Goal: Task Accomplishment & Management: Use online tool/utility

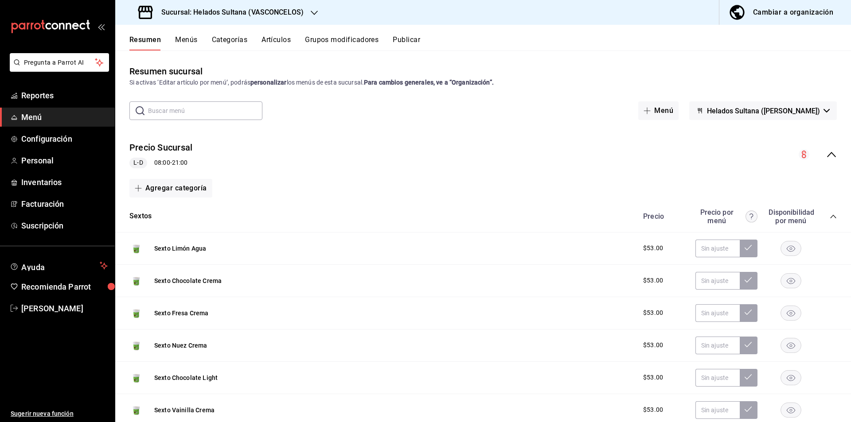
click at [826, 156] on icon "collapse-menu-row" at bounding box center [831, 154] width 11 height 11
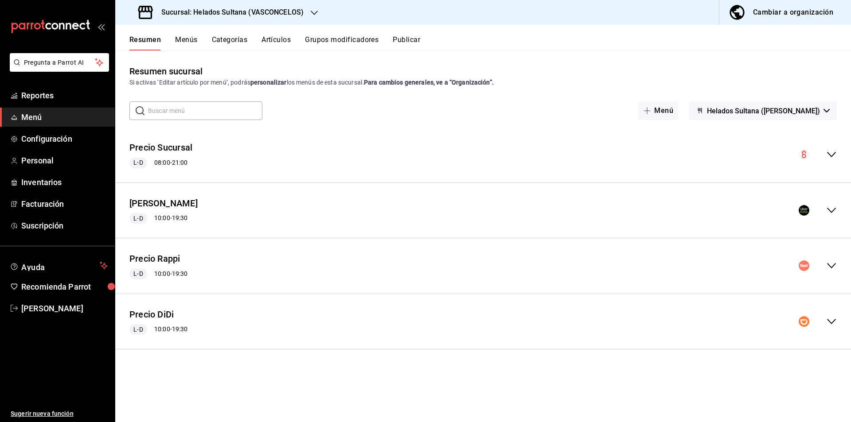
click at [834, 268] on icon "collapse-menu-row" at bounding box center [831, 266] width 11 height 11
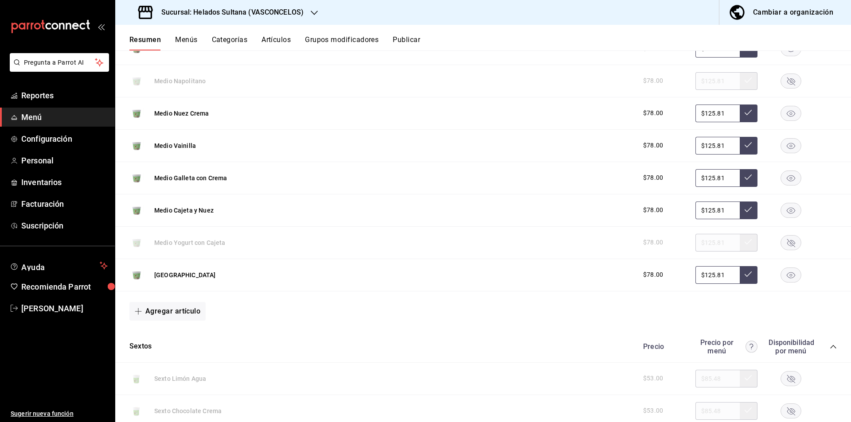
scroll to position [374, 0]
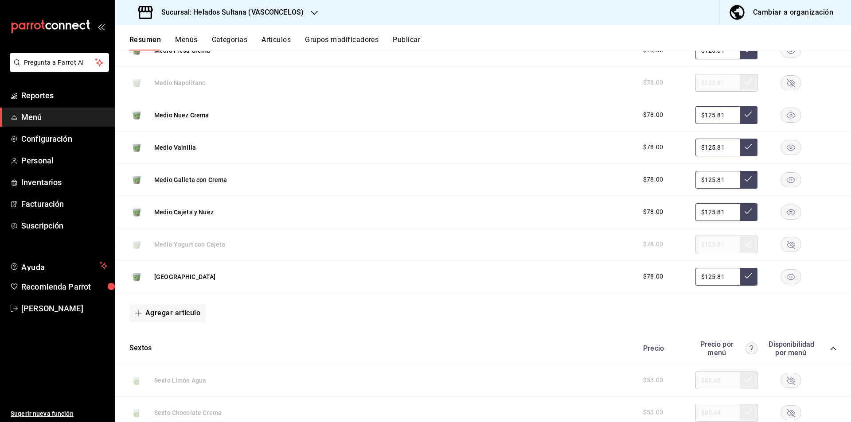
click at [782, 216] on rect "button" at bounding box center [791, 212] width 20 height 15
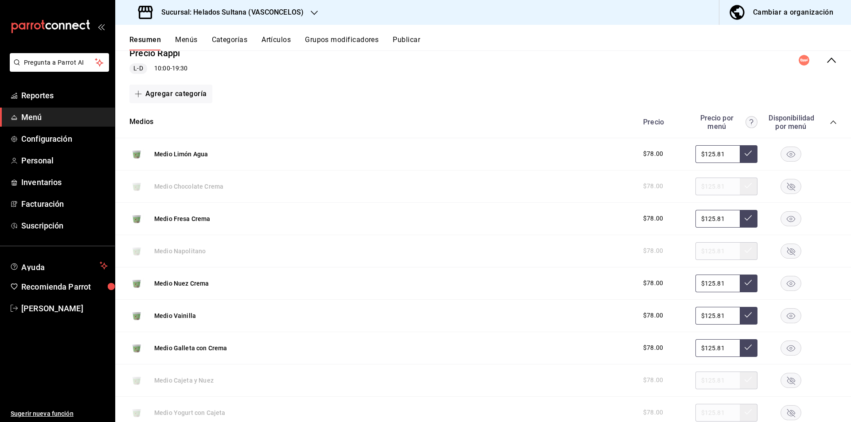
scroll to position [199, 0]
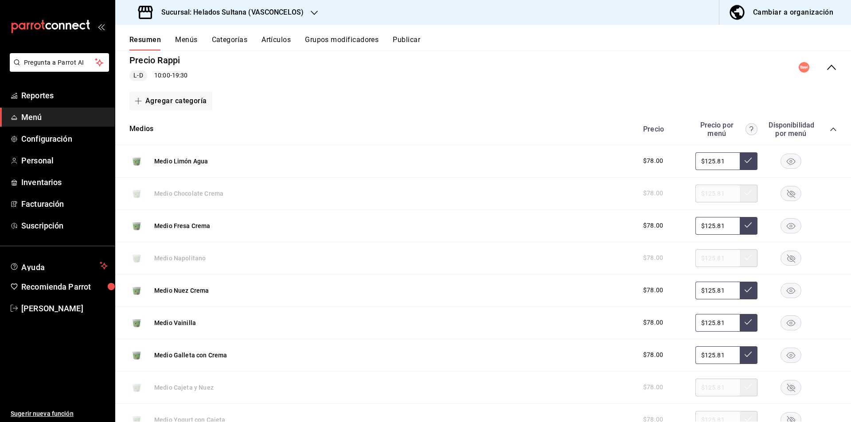
click at [830, 131] on icon "collapse-category-row" at bounding box center [833, 129] width 7 height 7
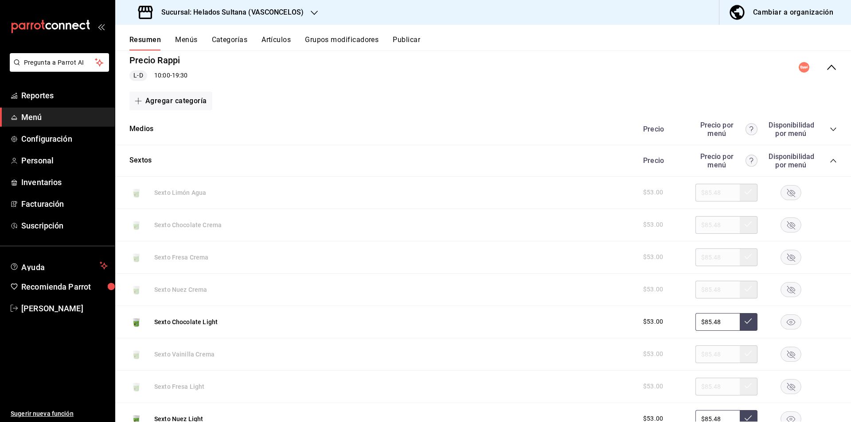
click at [830, 161] on icon "collapse-category-row" at bounding box center [833, 160] width 7 height 7
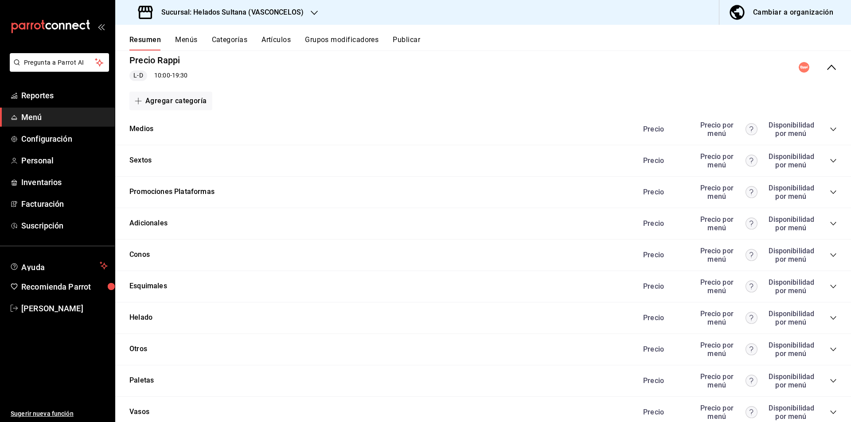
click at [829, 73] on div "collapse-menu-row" at bounding box center [818, 67] width 38 height 11
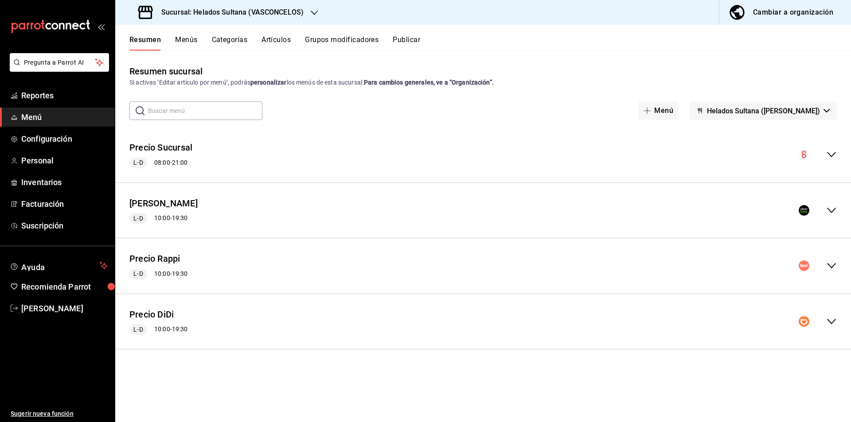
scroll to position [0, 0]
click at [831, 211] on icon "collapse-menu-row" at bounding box center [831, 210] width 11 height 11
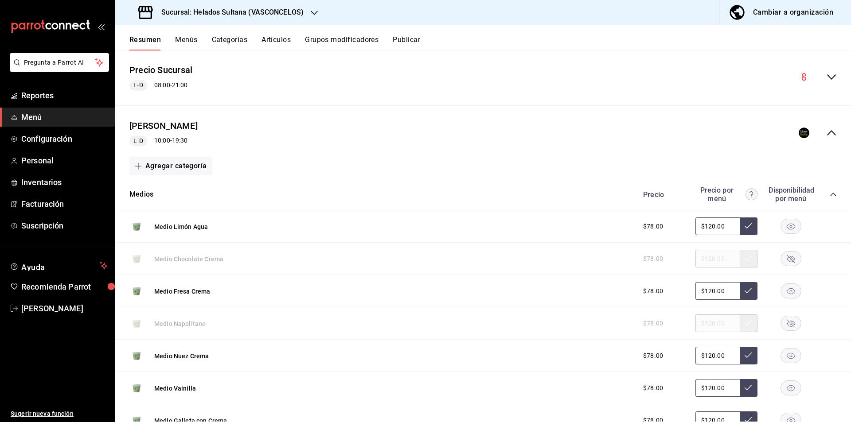
scroll to position [76, 0]
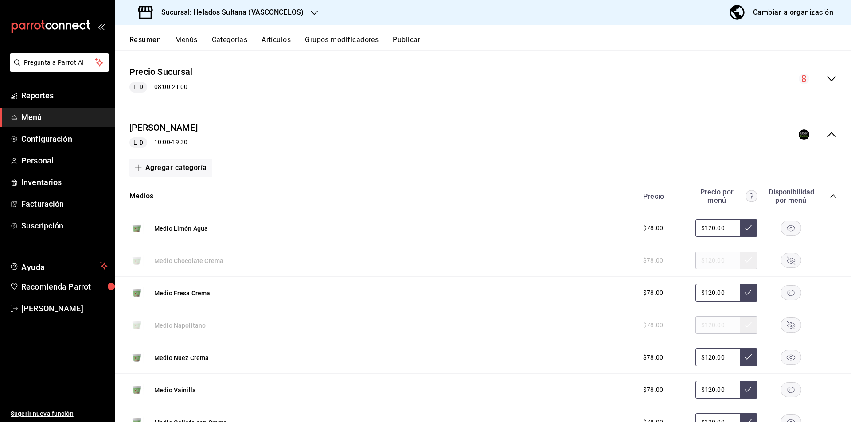
click at [826, 133] on icon "collapse-menu-row" at bounding box center [831, 134] width 11 height 11
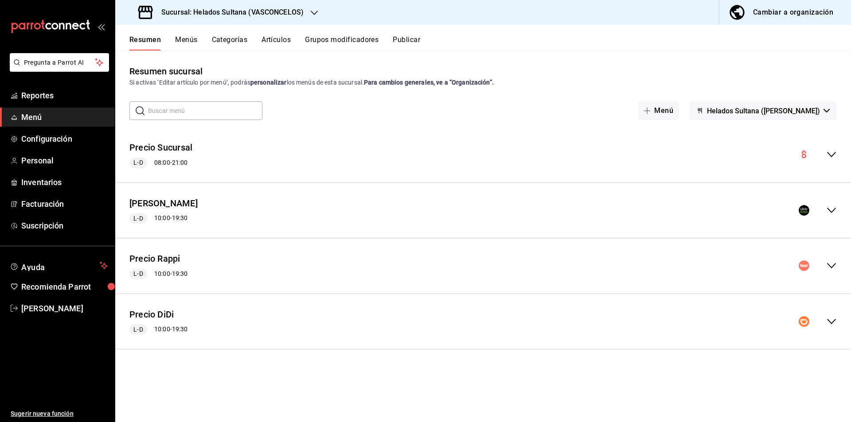
scroll to position [0, 0]
click at [827, 308] on div "Precio DiDi L-D 10:00 - 19:30" at bounding box center [483, 321] width 736 height 41
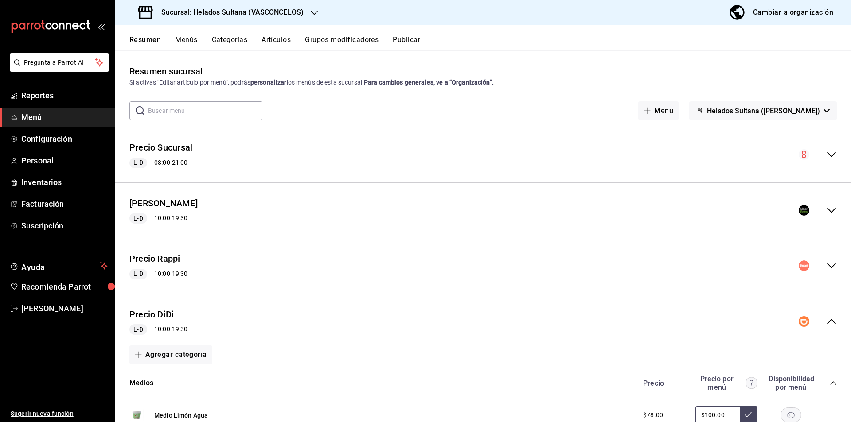
click at [415, 39] on button "Publicar" at bounding box center [406, 42] width 27 height 15
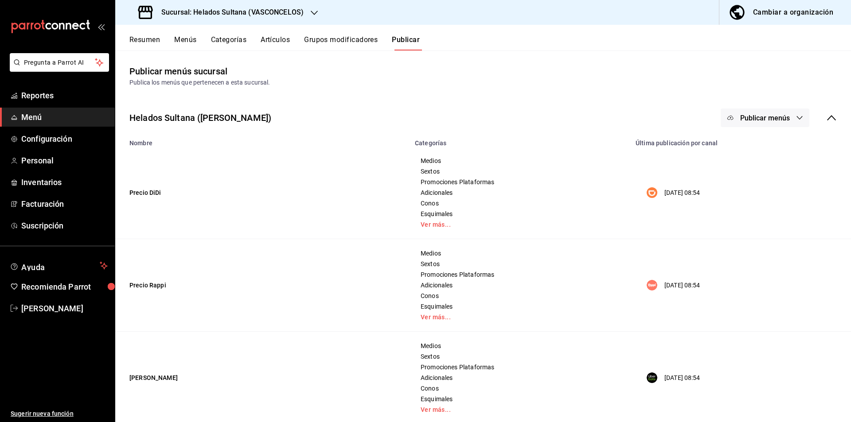
click at [777, 113] on button "Publicar menús" at bounding box center [765, 118] width 89 height 19
click at [751, 173] on span "Rappi" at bounding box center [771, 171] width 43 height 9
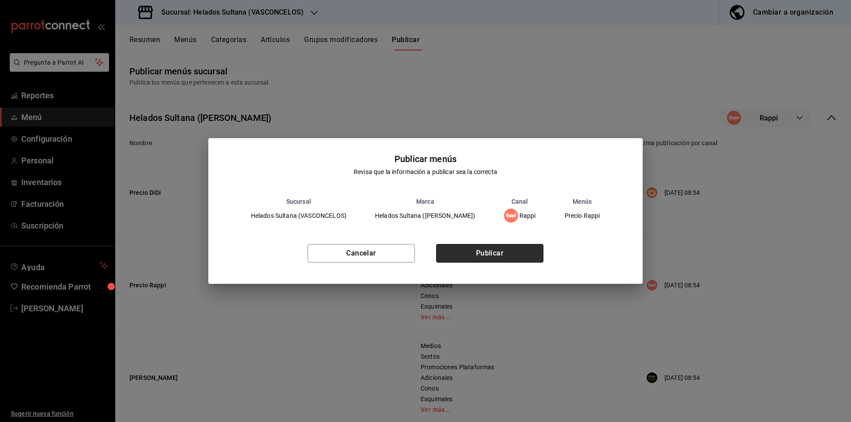
click at [472, 258] on button "Publicar" at bounding box center [489, 253] width 107 height 19
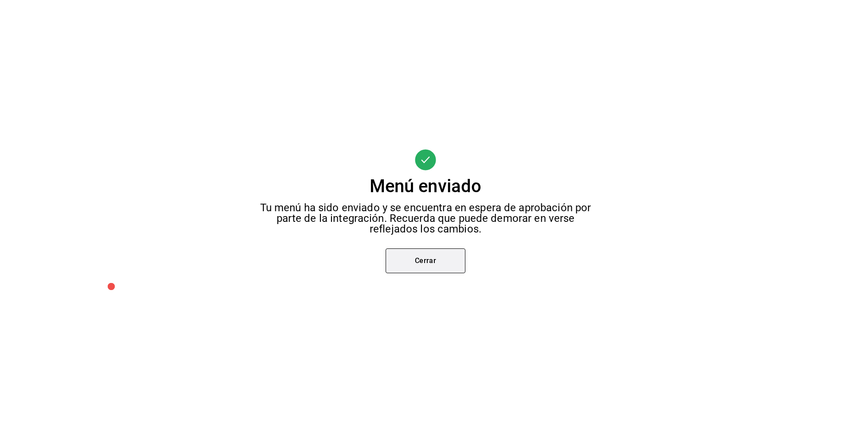
click at [417, 270] on button "Cerrar" at bounding box center [426, 261] width 80 height 25
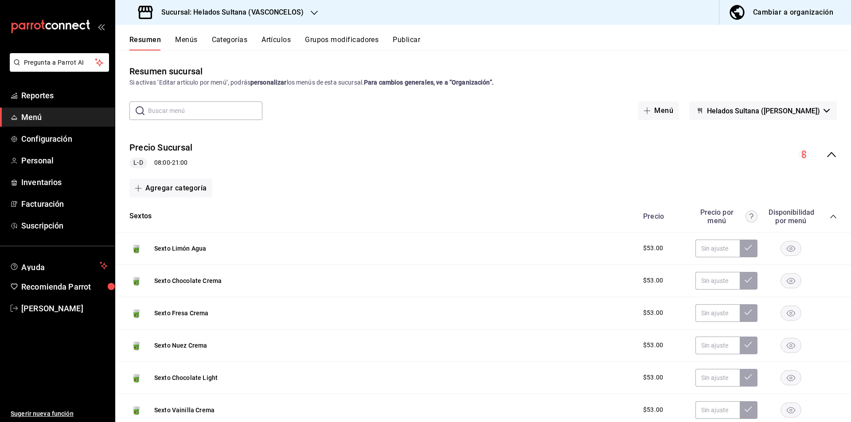
click at [822, 160] on div "collapse-menu-row" at bounding box center [818, 154] width 38 height 11
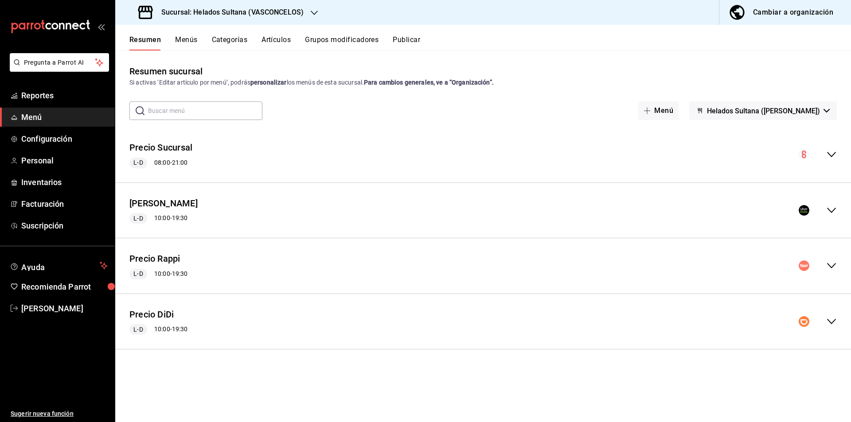
click at [827, 208] on icon "collapse-menu-row" at bounding box center [831, 210] width 11 height 11
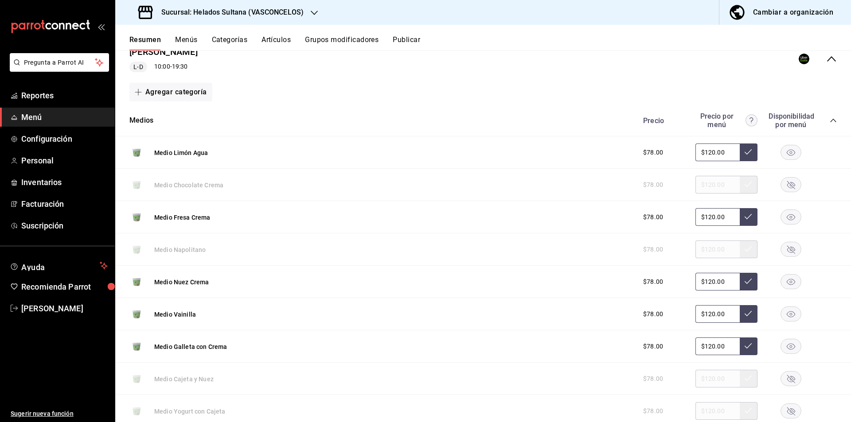
scroll to position [147, 0]
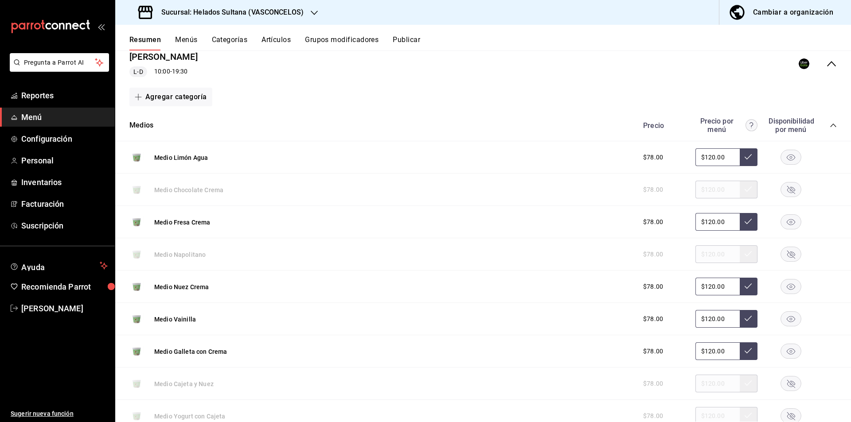
click at [830, 129] on icon "collapse-category-row" at bounding box center [833, 125] width 7 height 7
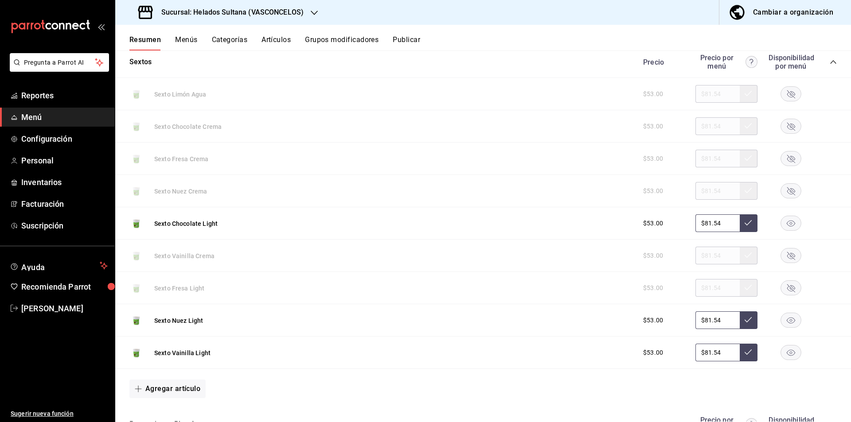
scroll to position [204, 0]
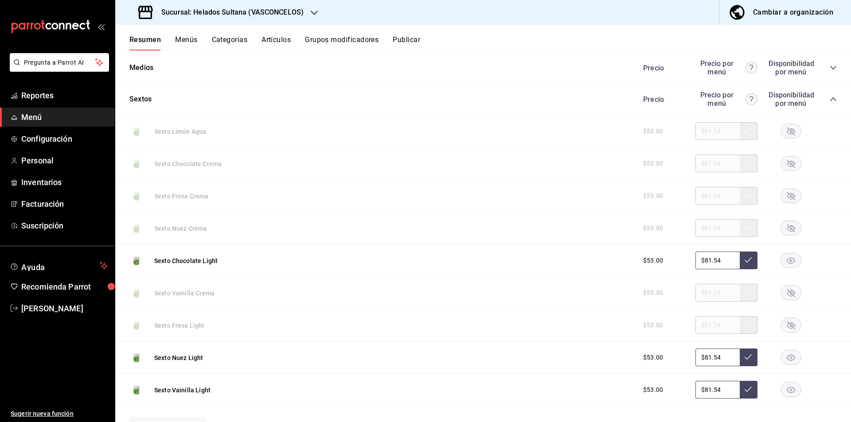
click at [830, 98] on icon "collapse-category-row" at bounding box center [833, 99] width 7 height 7
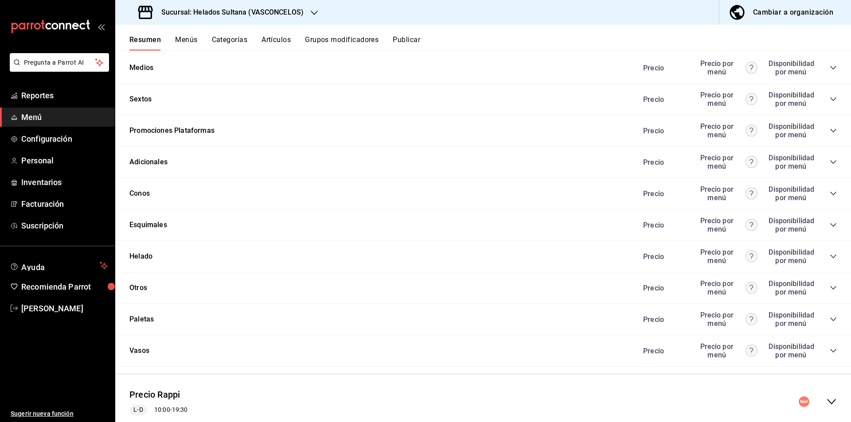
click at [830, 321] on icon "collapse-category-row" at bounding box center [833, 319] width 7 height 7
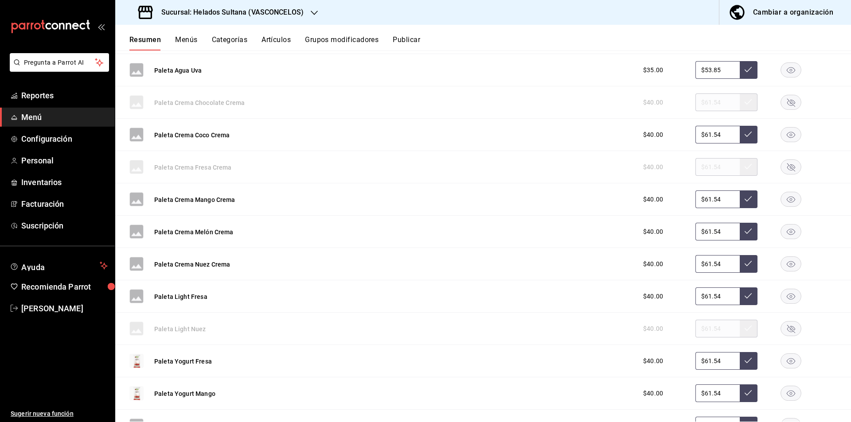
scroll to position [714, 0]
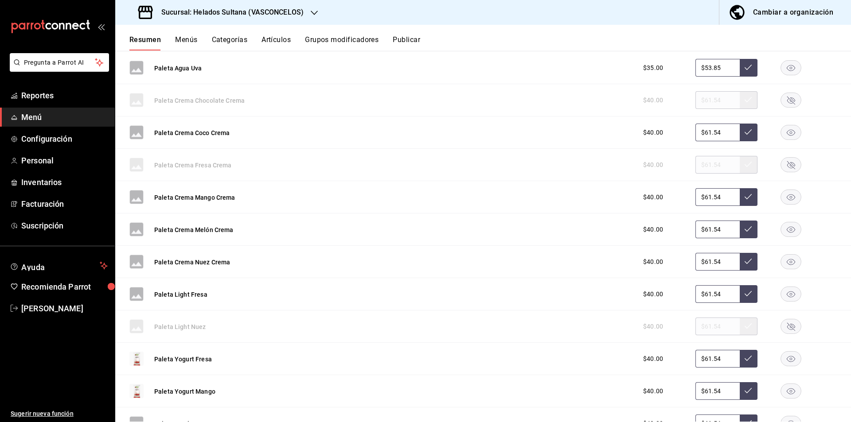
click at [781, 260] on rect "button" at bounding box center [791, 262] width 20 height 15
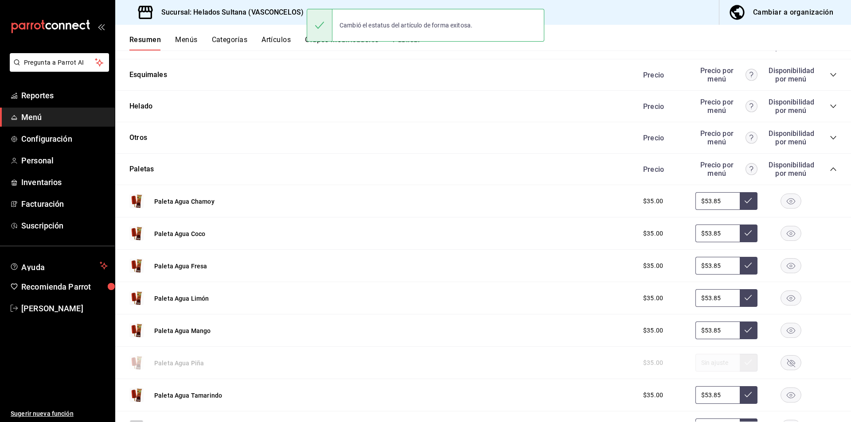
scroll to position [345, 0]
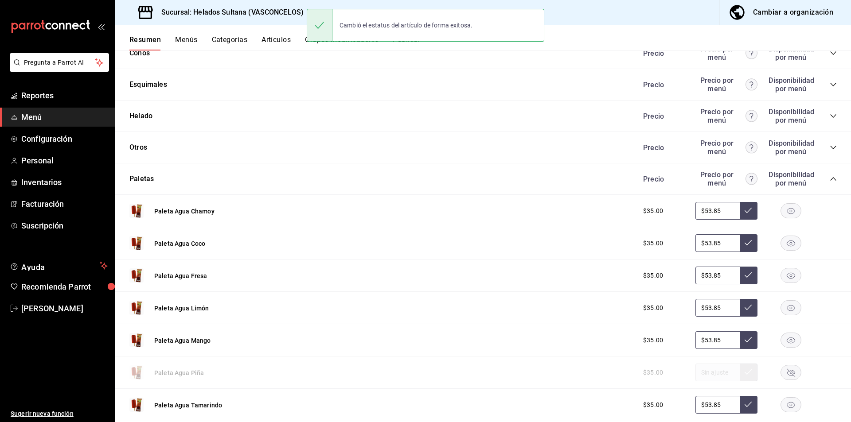
click at [822, 182] on div "Precio Precio por menú Disponibilidad por menú" at bounding box center [735, 179] width 203 height 17
click at [830, 180] on icon "collapse-category-row" at bounding box center [833, 179] width 7 height 7
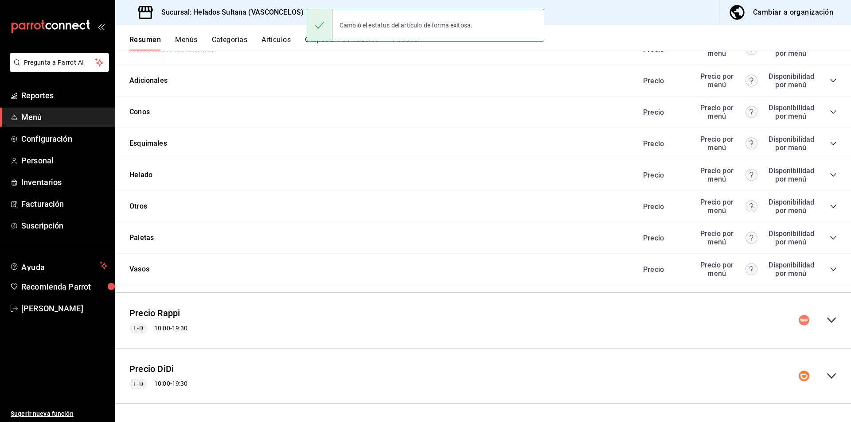
scroll to position [286, 0]
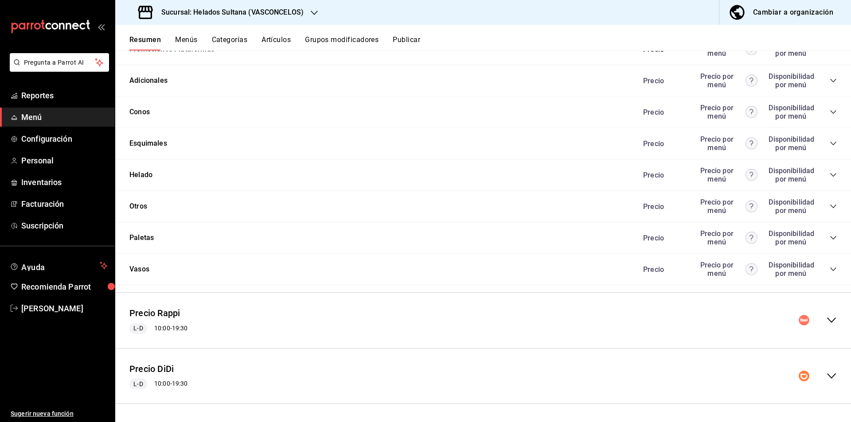
click at [825, 179] on div "Precio Precio por menú Disponibilidad por menú" at bounding box center [735, 175] width 203 height 17
click at [830, 172] on icon "collapse-category-row" at bounding box center [833, 175] width 7 height 7
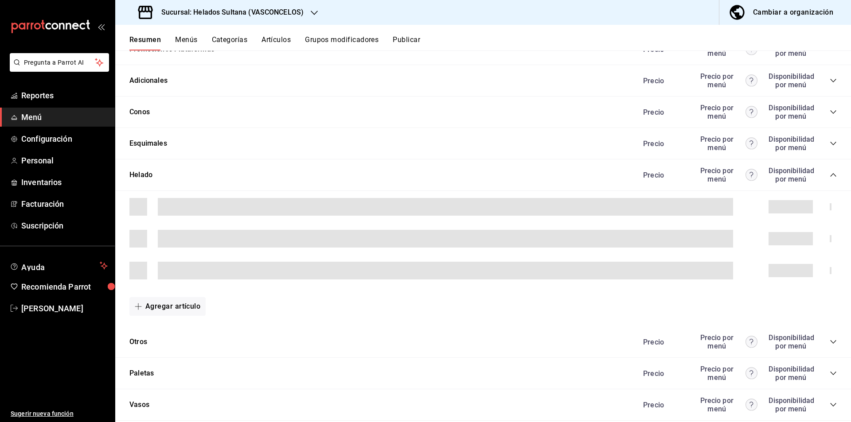
click at [830, 176] on icon "collapse-category-row" at bounding box center [833, 175] width 7 height 7
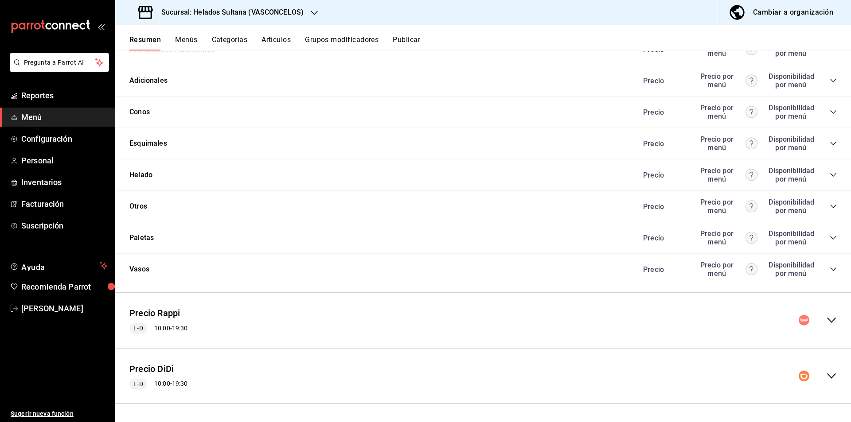
click at [830, 143] on icon "collapse-category-row" at bounding box center [833, 143] width 7 height 7
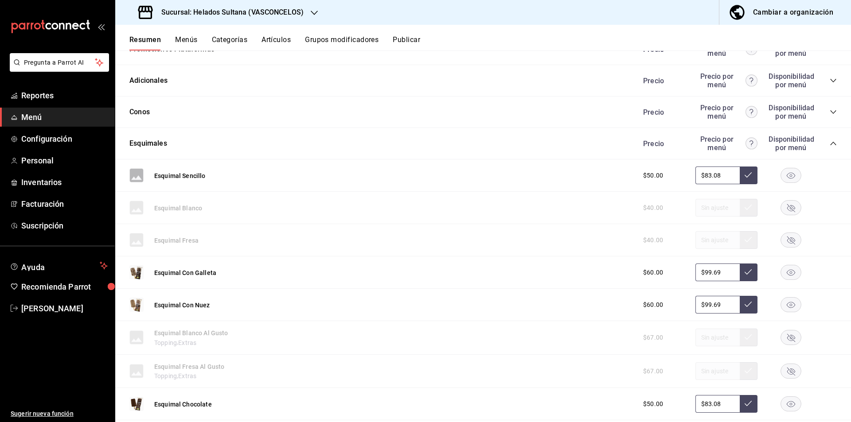
click at [830, 141] on icon "collapse-category-row" at bounding box center [833, 143] width 7 height 7
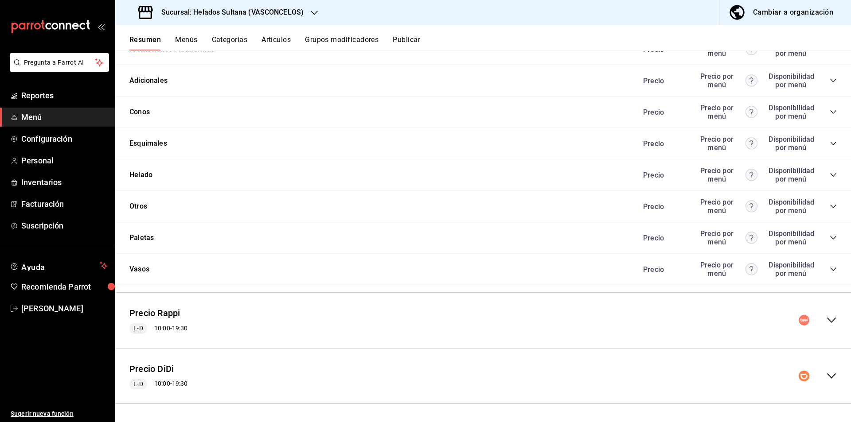
click at [824, 169] on div "Precio Precio por menú Disponibilidad por menú" at bounding box center [735, 175] width 203 height 17
click at [830, 172] on icon "collapse-category-row" at bounding box center [833, 175] width 7 height 7
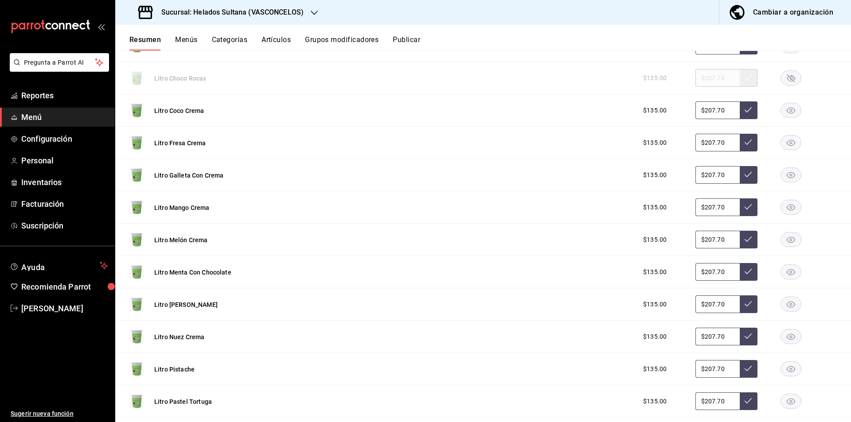
scroll to position [783, 0]
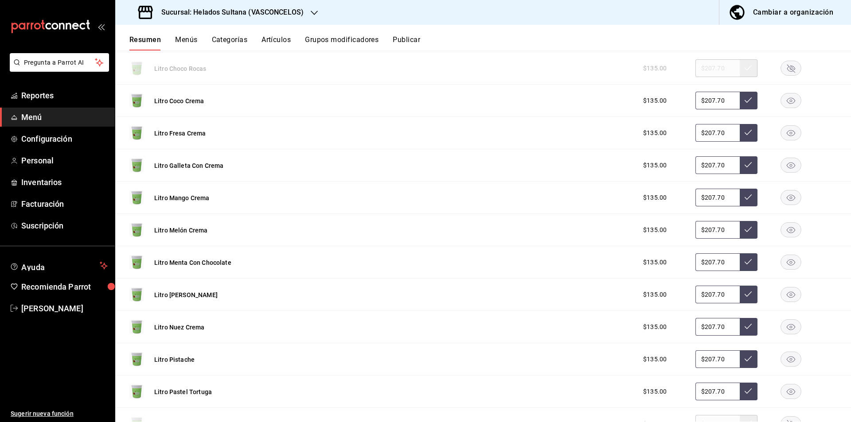
click at [791, 201] on rect "button" at bounding box center [791, 198] width 20 height 15
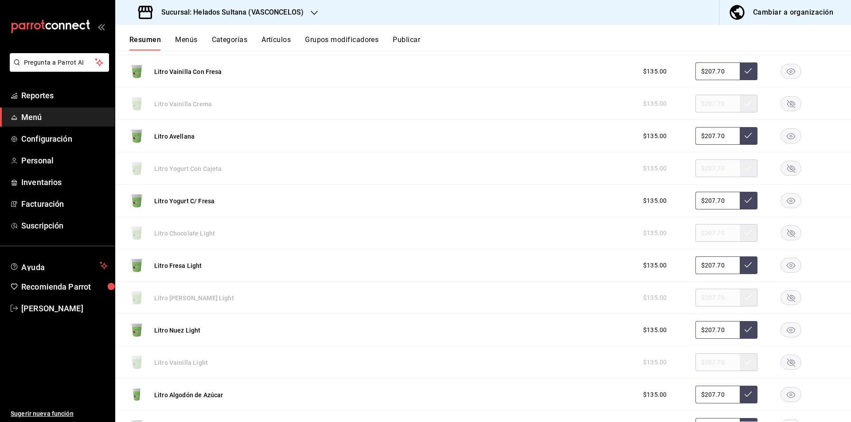
scroll to position [0, 0]
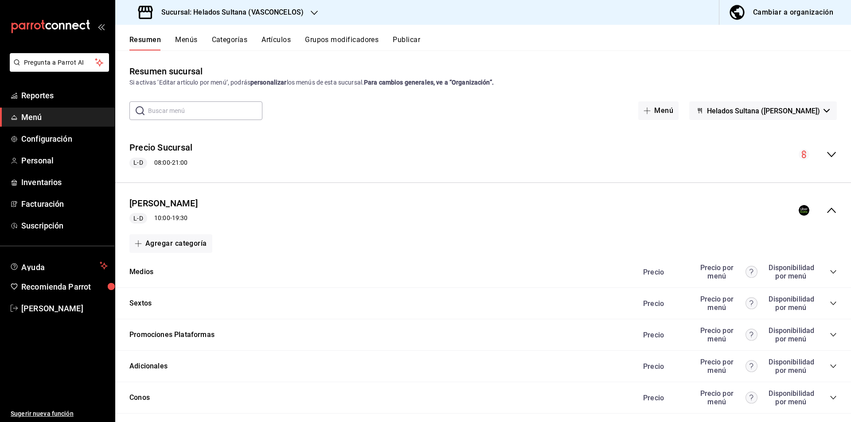
click at [826, 216] on div "Precio Uber L-D 10:00 - 19:30" at bounding box center [483, 210] width 736 height 41
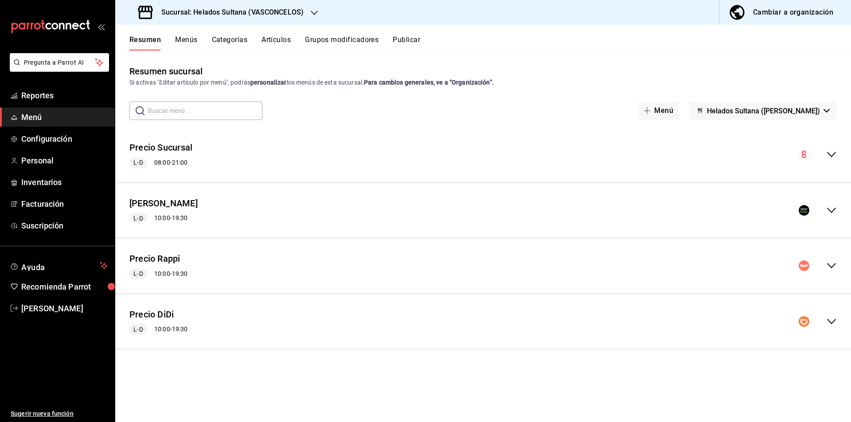
click at [834, 258] on div "Precio Rappi L-D 10:00 - 19:30" at bounding box center [483, 266] width 736 height 41
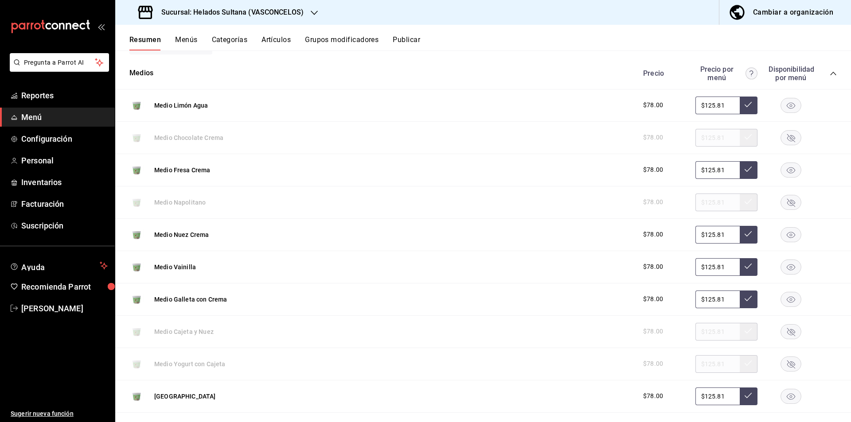
scroll to position [199, 0]
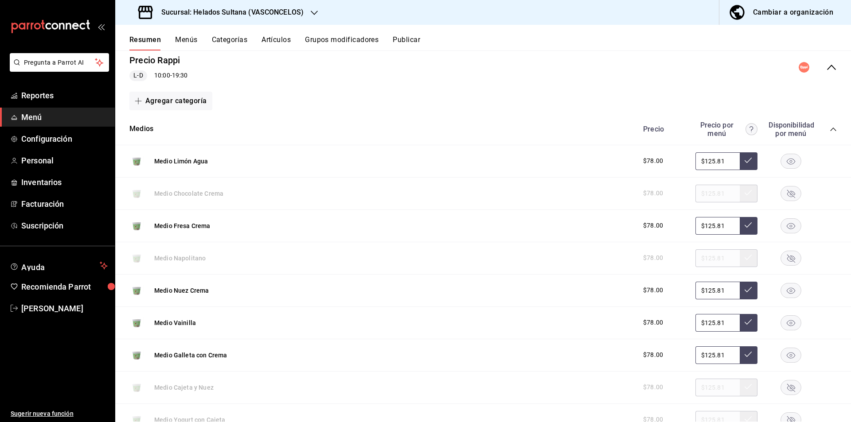
click at [830, 129] on icon "collapse-category-row" at bounding box center [833, 129] width 7 height 7
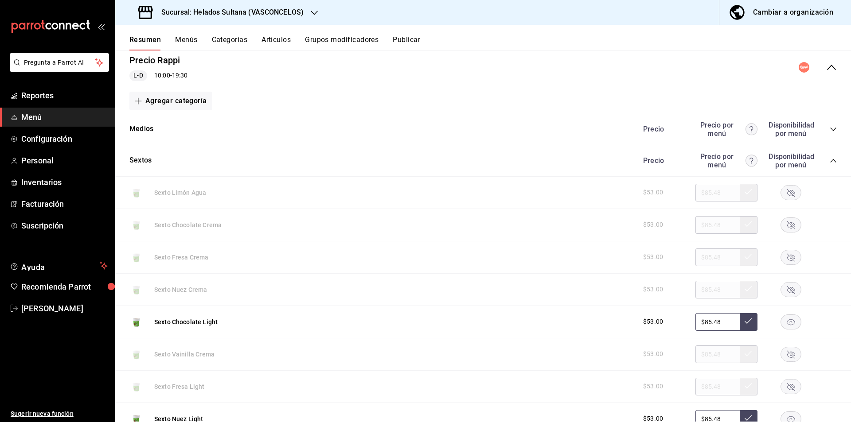
click at [830, 158] on icon "collapse-category-row" at bounding box center [833, 160] width 7 height 7
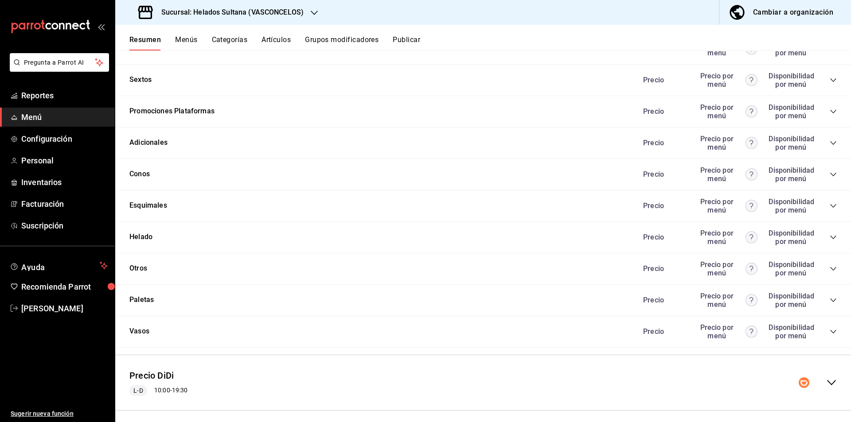
scroll to position [286, 0]
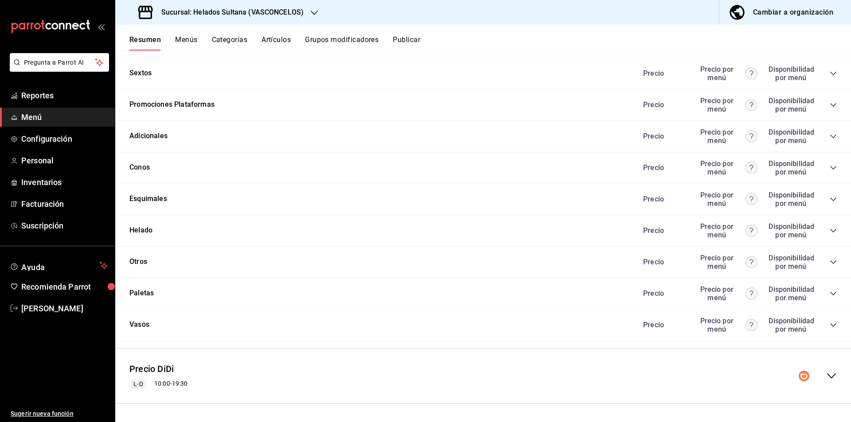
click at [830, 294] on icon "collapse-category-row" at bounding box center [833, 293] width 7 height 7
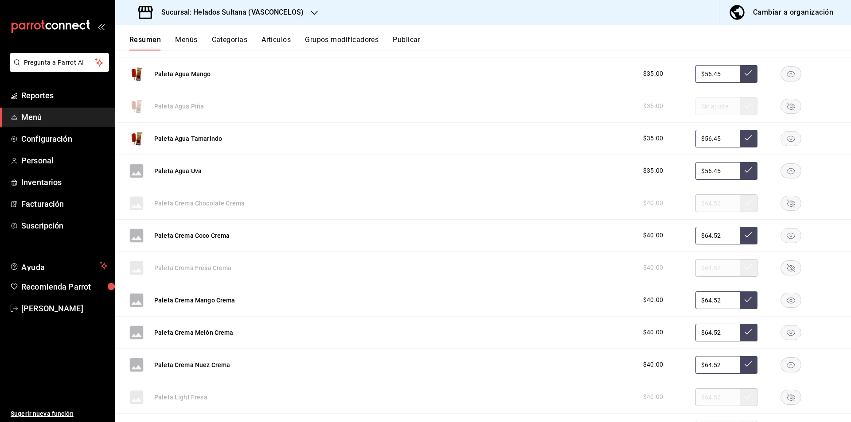
scroll to position [771, 0]
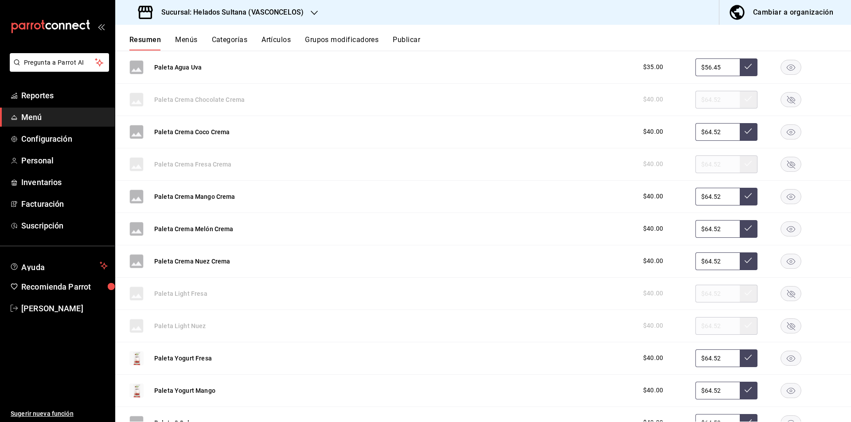
click at [787, 259] on icon "button" at bounding box center [791, 261] width 8 height 6
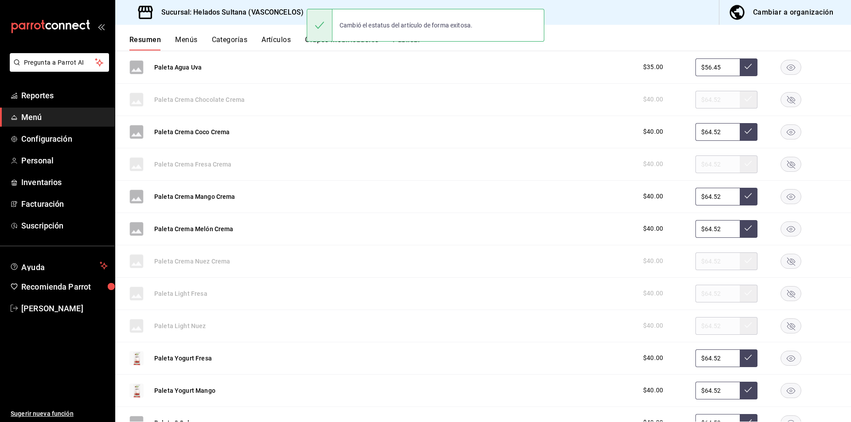
scroll to position [357, 0]
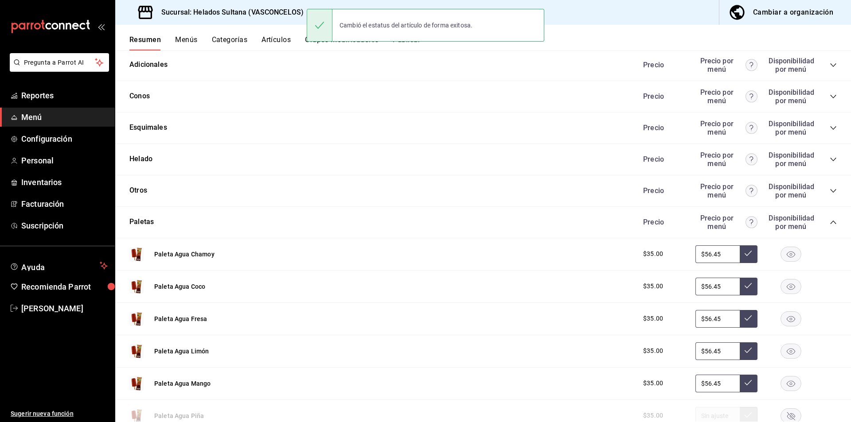
click at [830, 223] on icon "collapse-category-row" at bounding box center [833, 223] width 6 height 4
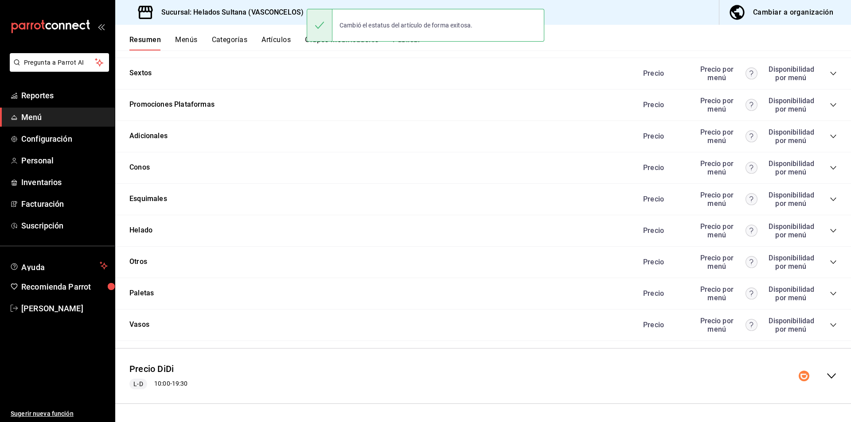
scroll to position [286, 0]
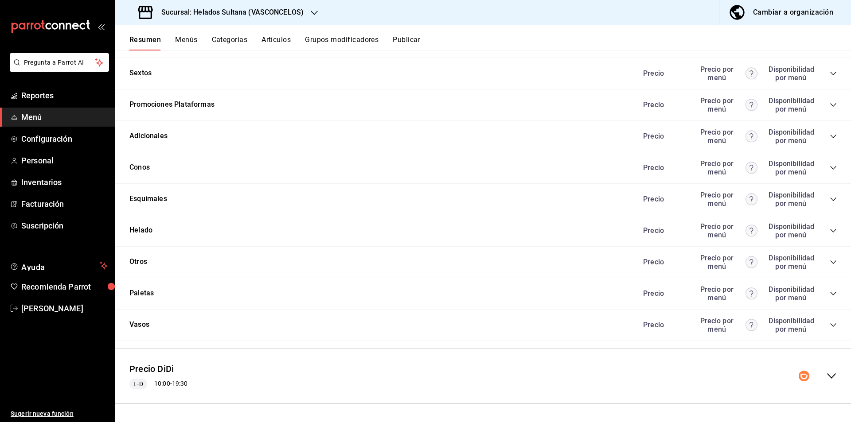
click at [830, 230] on icon "collapse-category-row" at bounding box center [833, 230] width 7 height 7
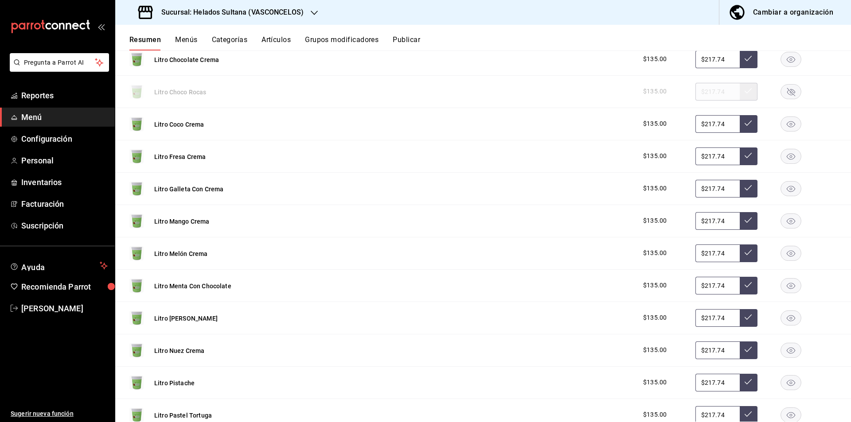
scroll to position [862, 0]
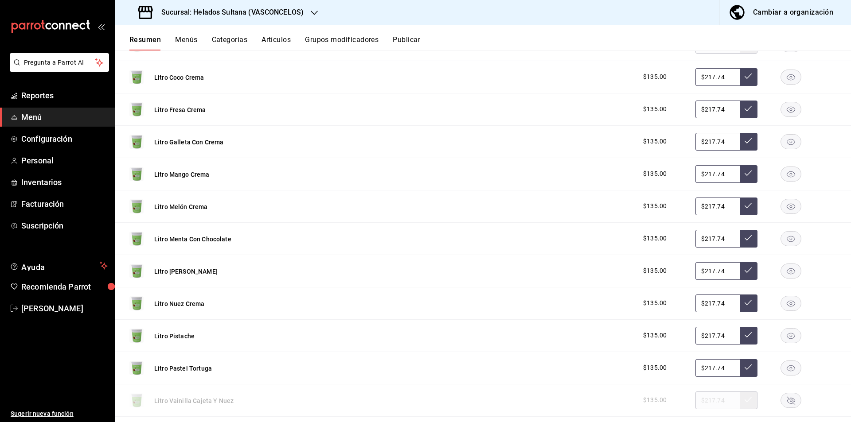
click at [786, 173] on rect "button" at bounding box center [791, 174] width 20 height 15
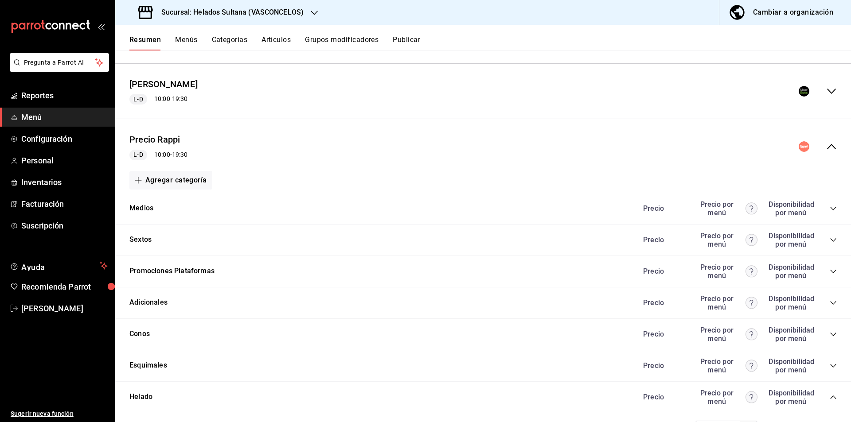
scroll to position [70, 0]
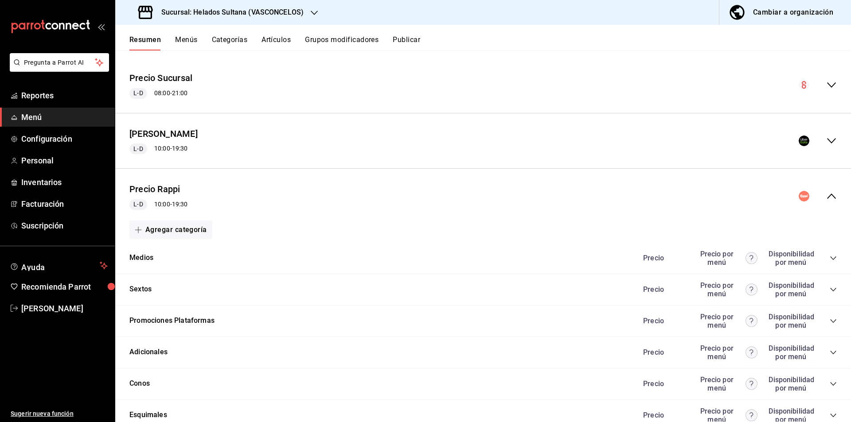
click at [824, 202] on div "collapse-menu-row" at bounding box center [818, 196] width 38 height 11
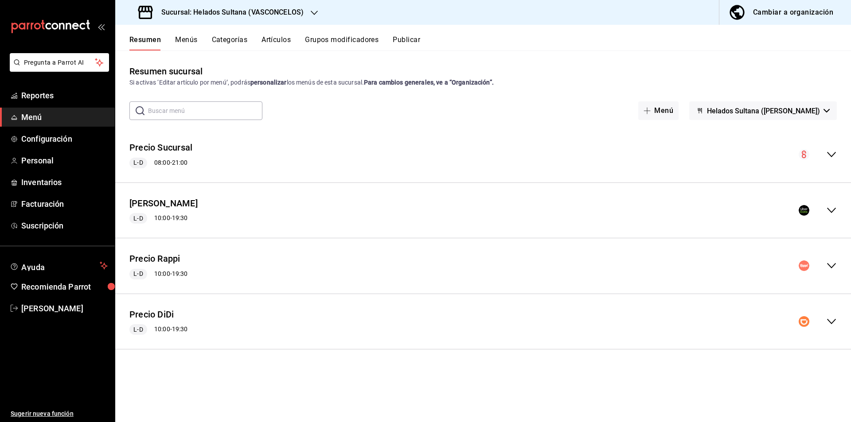
scroll to position [0, 0]
click at [828, 311] on div "Precio DiDi L-D 10:00 - 19:30" at bounding box center [483, 321] width 736 height 41
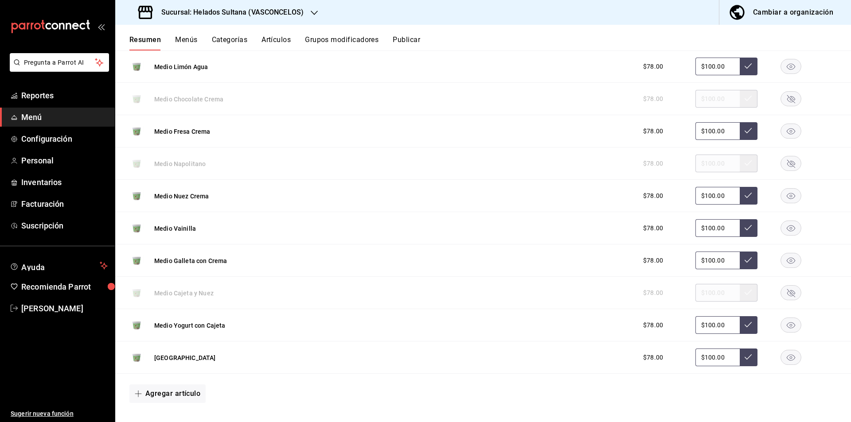
scroll to position [281, 0]
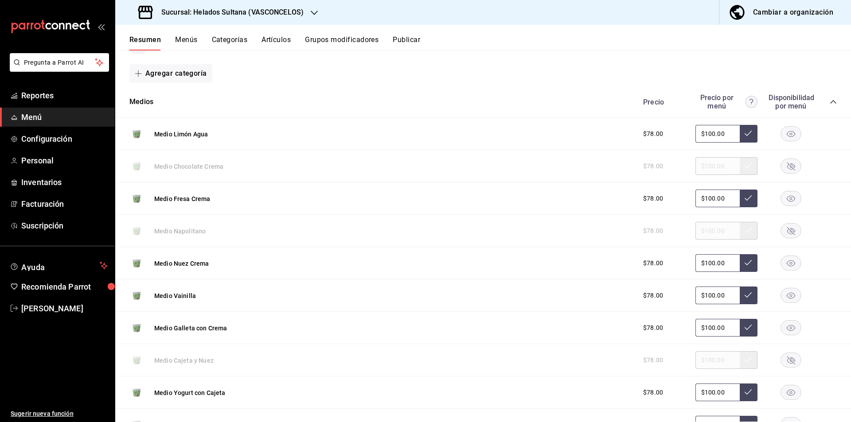
click at [830, 99] on icon "collapse-category-row" at bounding box center [833, 101] width 7 height 7
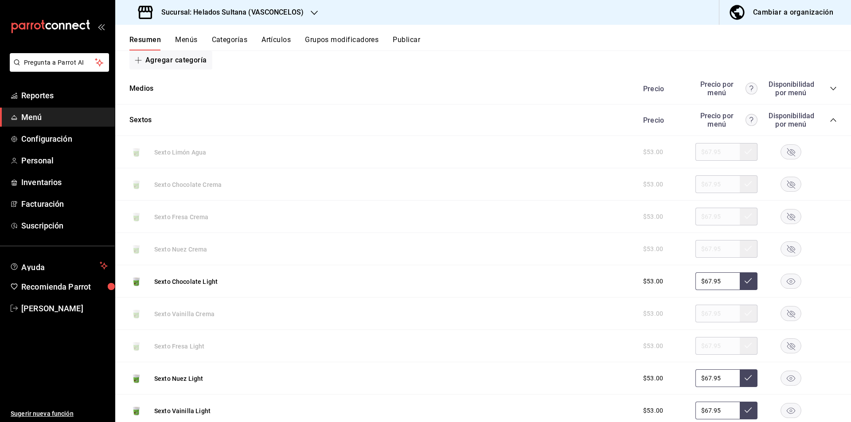
scroll to position [293, 0]
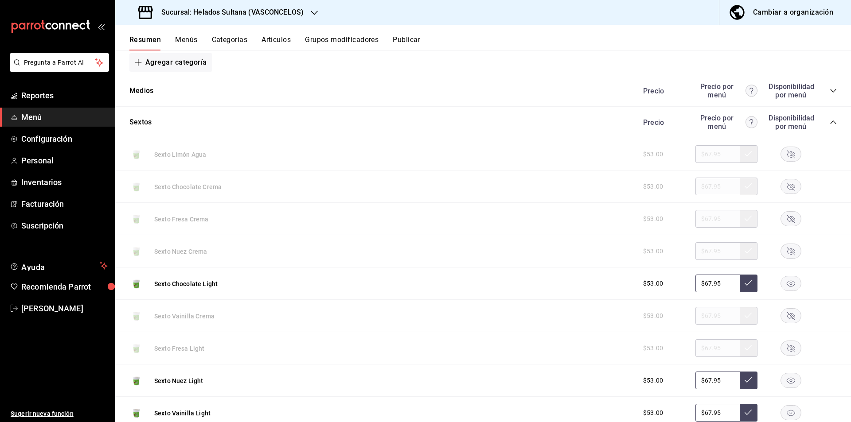
click at [830, 122] on icon "collapse-category-row" at bounding box center [833, 122] width 7 height 7
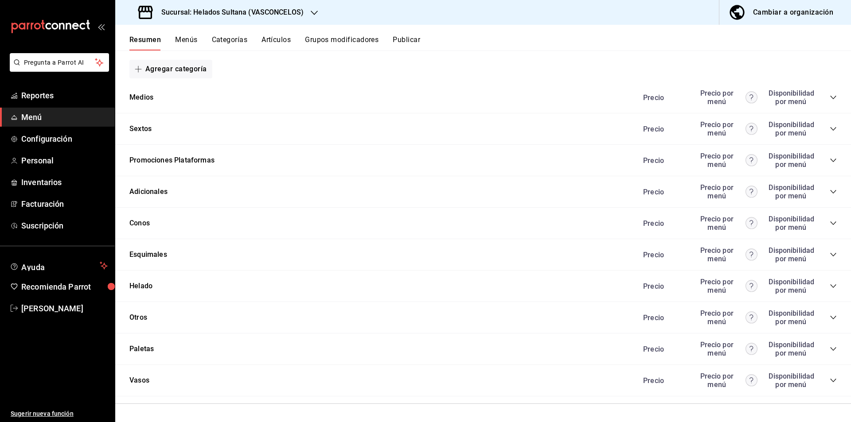
scroll to position [286, 0]
click at [830, 348] on icon "collapse-category-row" at bounding box center [833, 349] width 7 height 7
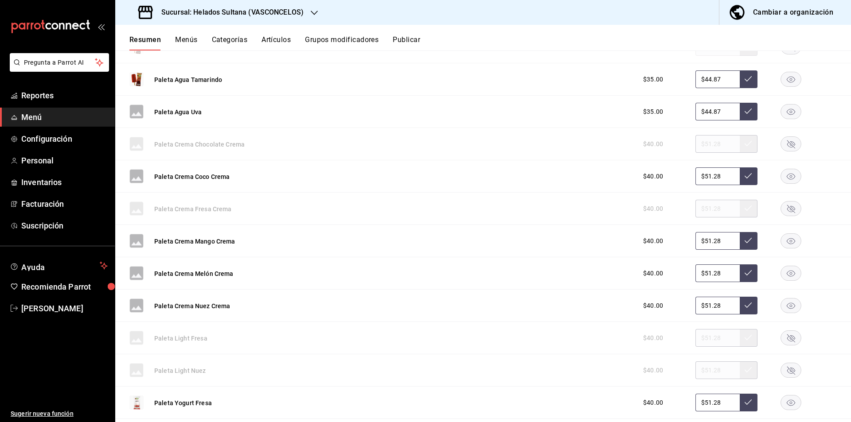
scroll to position [843, 0]
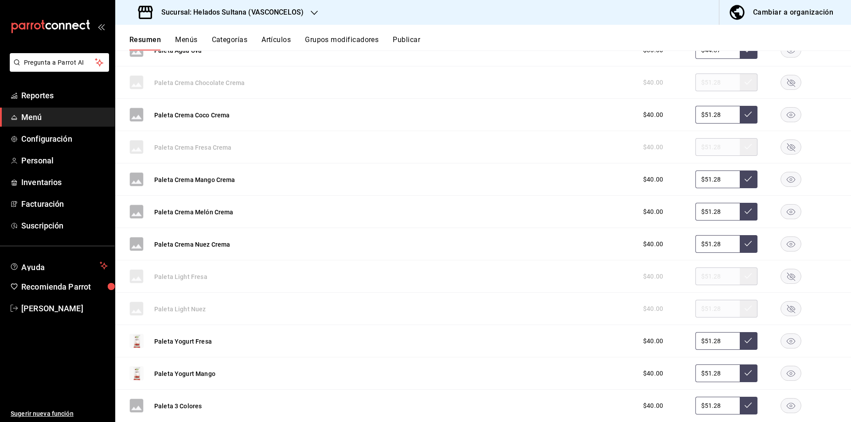
click at [782, 248] on rect "button" at bounding box center [791, 244] width 20 height 15
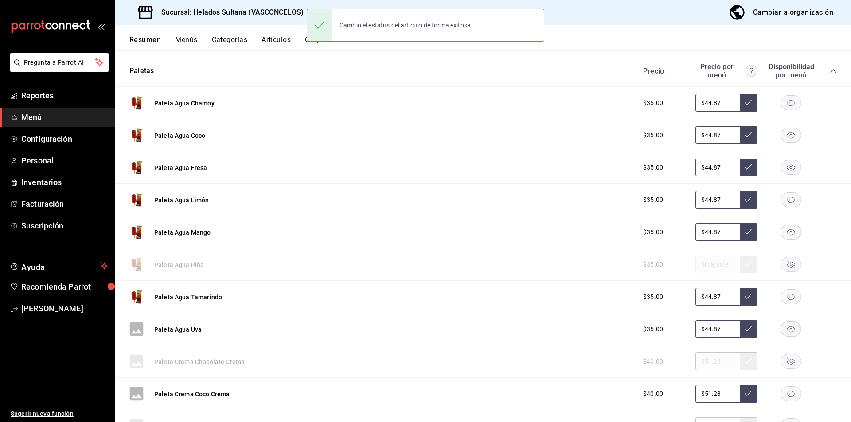
scroll to position [509, 0]
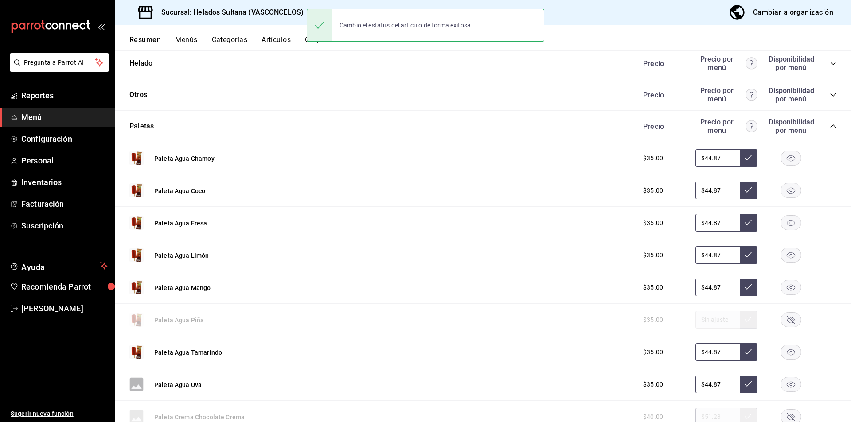
click at [830, 126] on icon "collapse-category-row" at bounding box center [833, 126] width 7 height 7
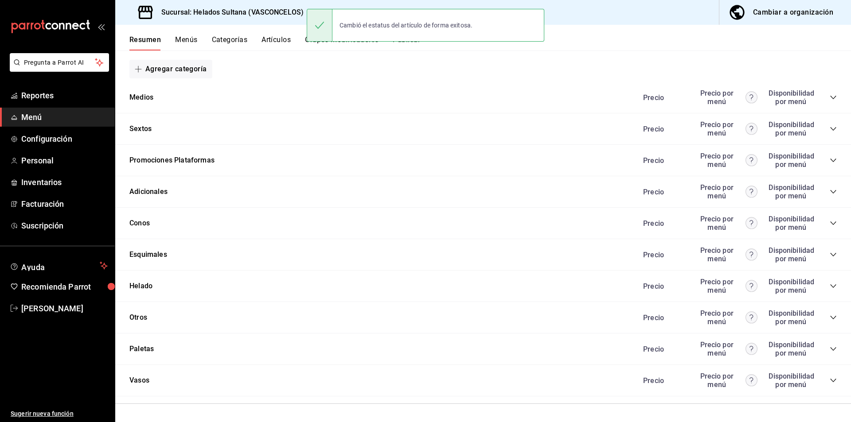
scroll to position [286, 0]
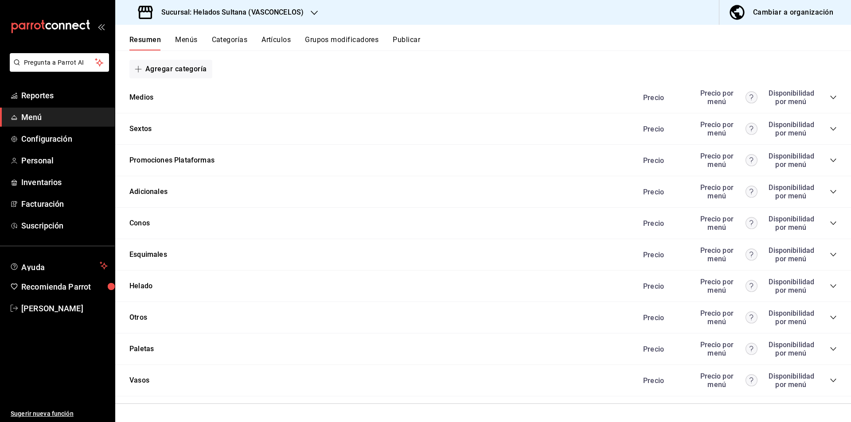
click at [830, 286] on icon "collapse-category-row" at bounding box center [833, 286] width 7 height 7
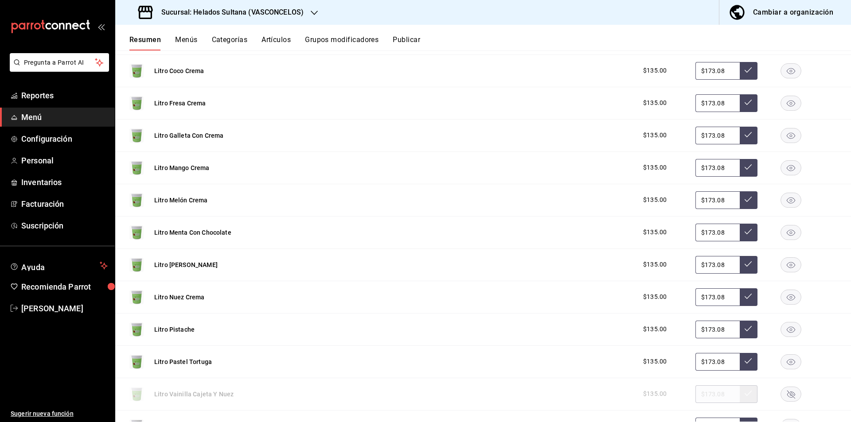
scroll to position [927, 0]
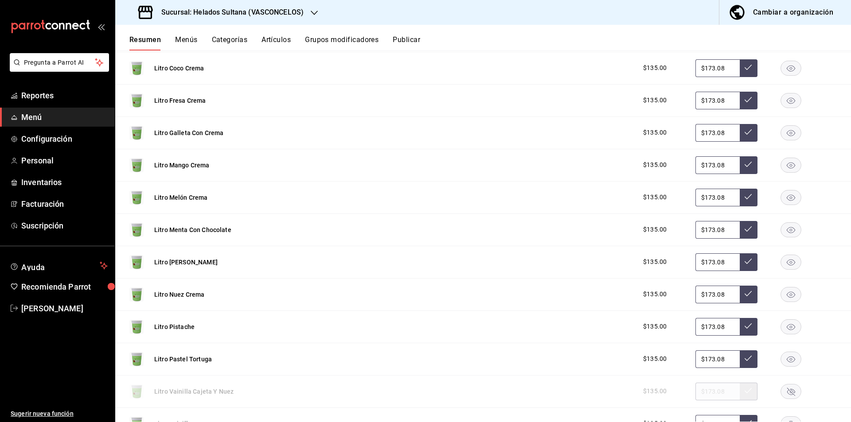
click at [780, 163] on icon "button" at bounding box center [790, 165] width 21 height 15
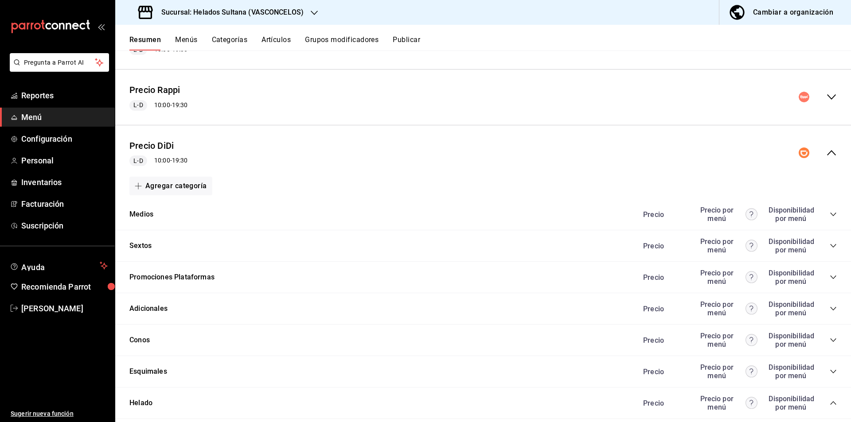
scroll to position [166, 0]
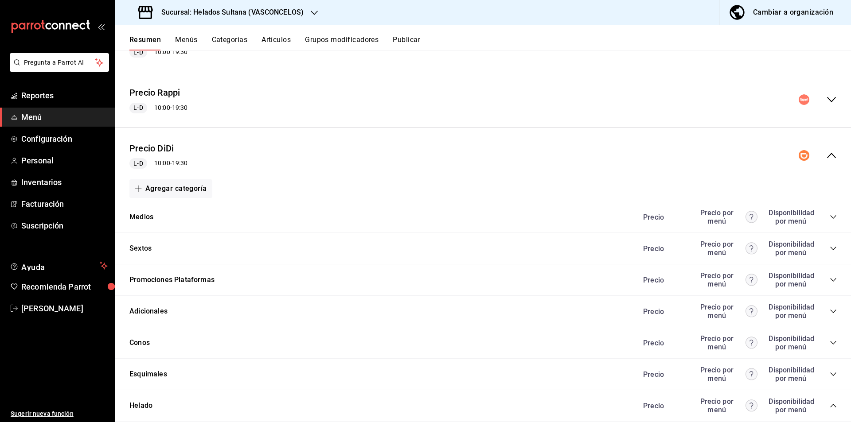
click at [826, 157] on icon "collapse-menu-row" at bounding box center [831, 155] width 11 height 11
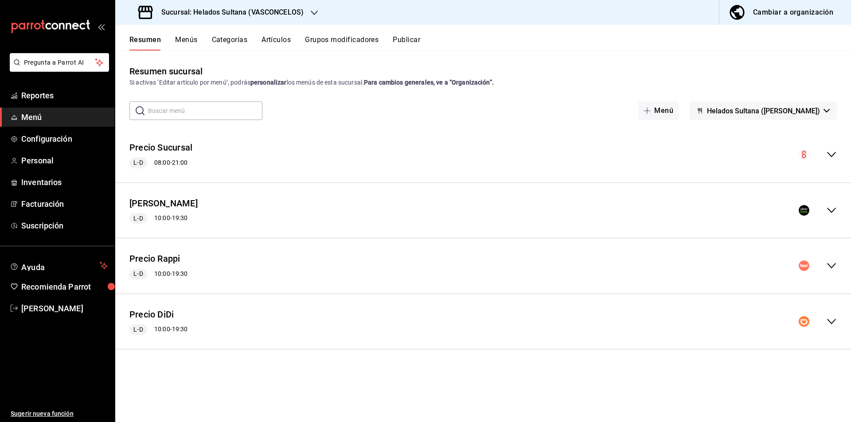
scroll to position [0, 0]
click at [820, 179] on div "Precio Sucursal L-D 08:00 - 21:00 Agregar categoría Sextos Precio Precio por me…" at bounding box center [483, 155] width 736 height 56
click at [826, 213] on div "collapse-menu-row" at bounding box center [818, 210] width 38 height 11
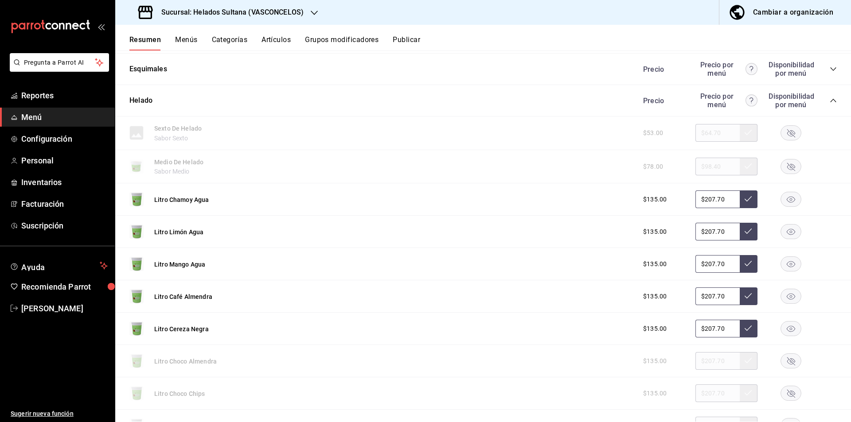
scroll to position [353, 0]
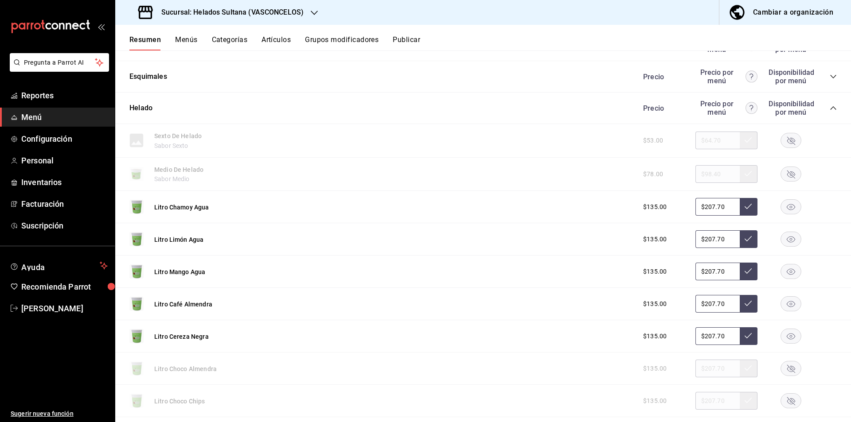
click at [830, 107] on icon "collapse-category-row" at bounding box center [833, 108] width 7 height 7
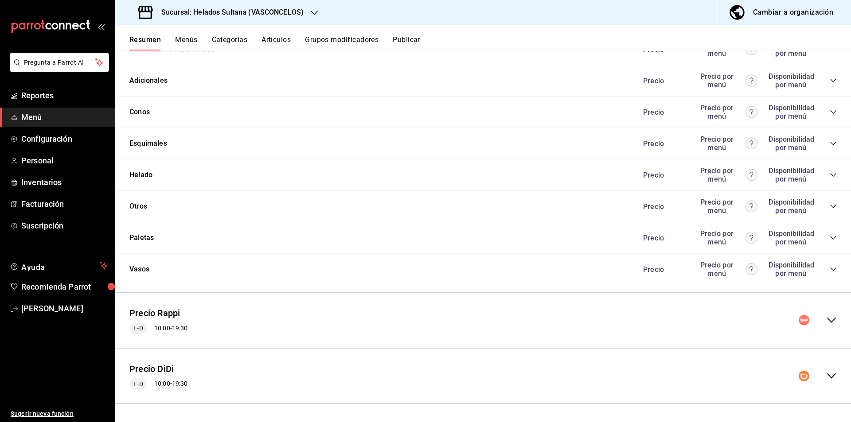
scroll to position [286, 0]
click at [830, 209] on icon "collapse-category-row" at bounding box center [833, 206] width 7 height 7
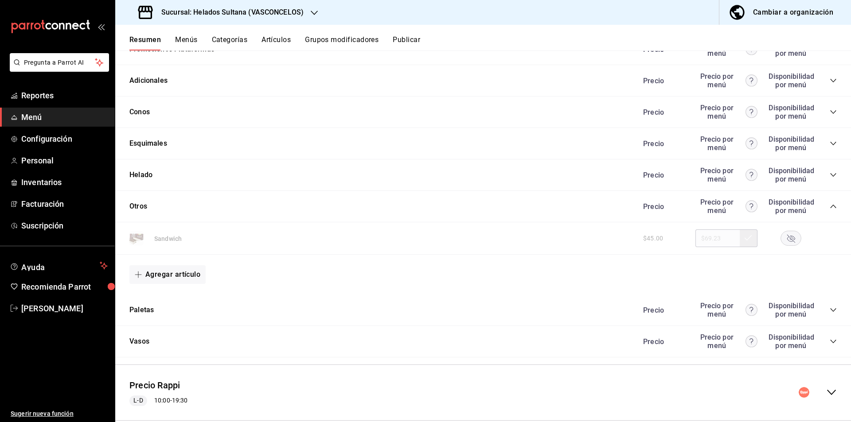
click at [830, 209] on icon "collapse-category-row" at bounding box center [833, 206] width 7 height 7
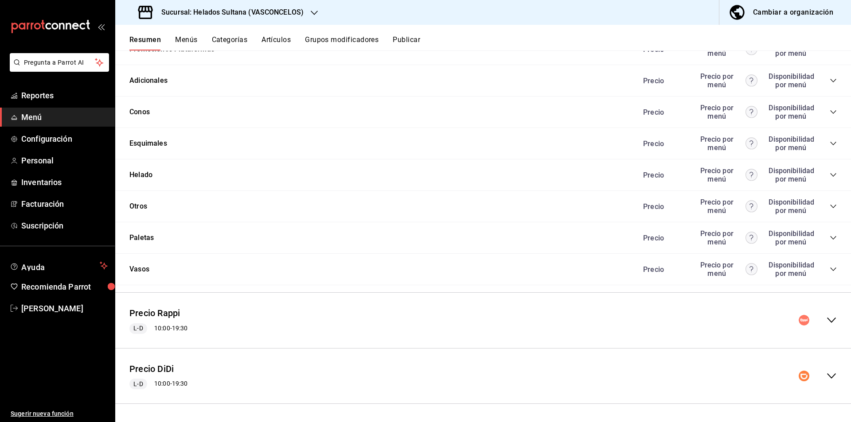
scroll to position [0, 0]
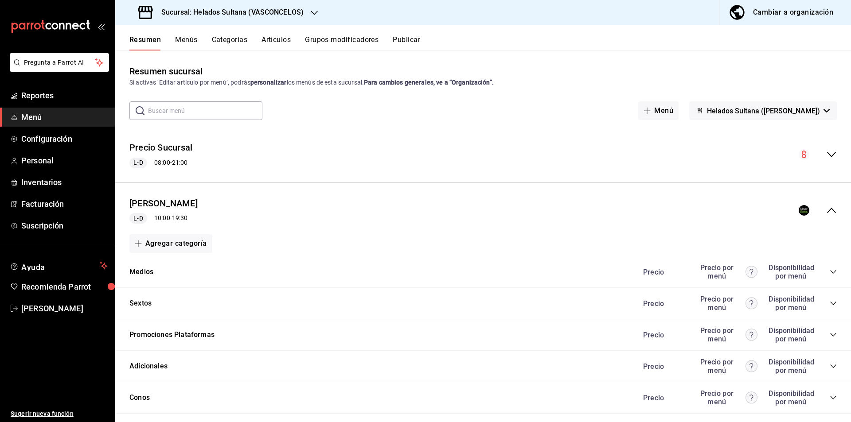
click at [819, 196] on div "Precio Uber L-D 10:00 - 19:30" at bounding box center [483, 210] width 736 height 41
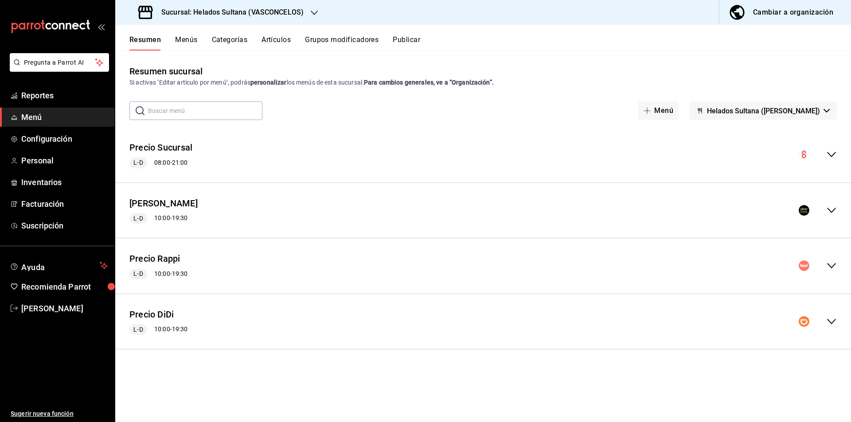
click at [829, 268] on icon "collapse-menu-row" at bounding box center [831, 266] width 11 height 11
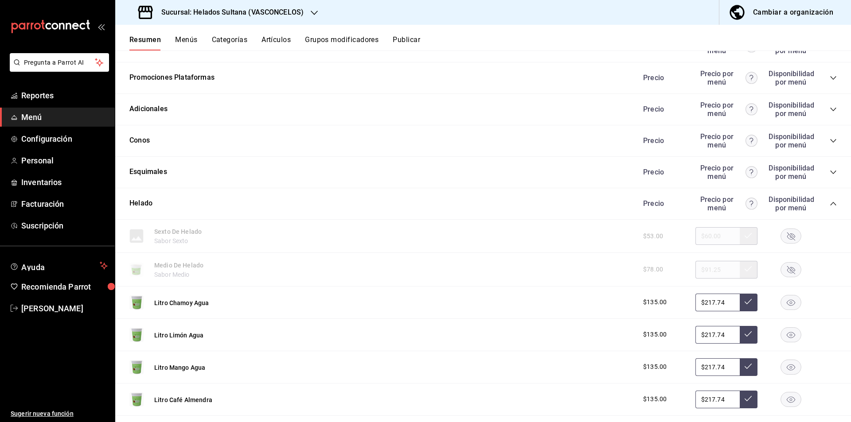
scroll to position [328, 0]
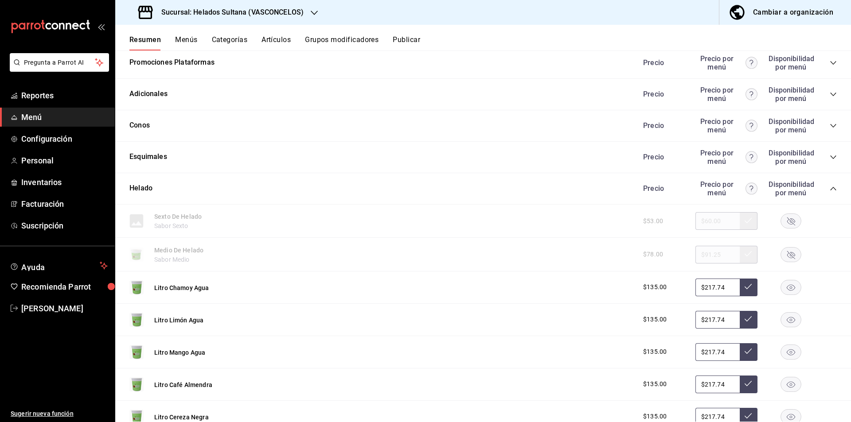
click at [830, 190] on icon "collapse-category-row" at bounding box center [833, 188] width 7 height 7
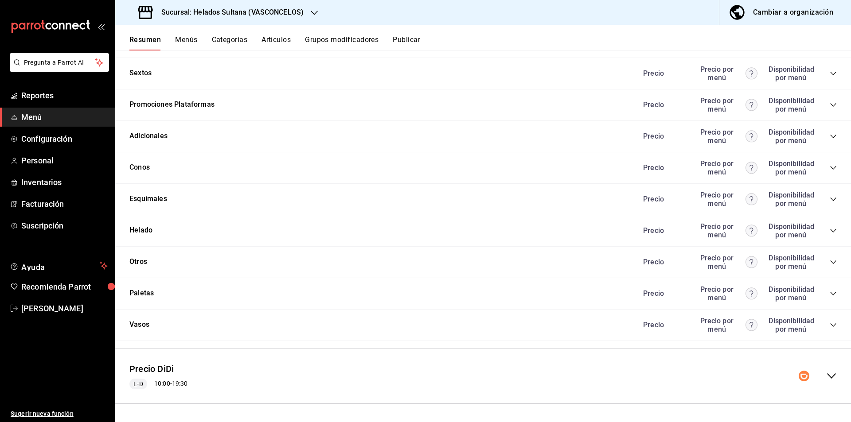
scroll to position [286, 0]
click at [830, 263] on icon "collapse-category-row" at bounding box center [833, 262] width 7 height 7
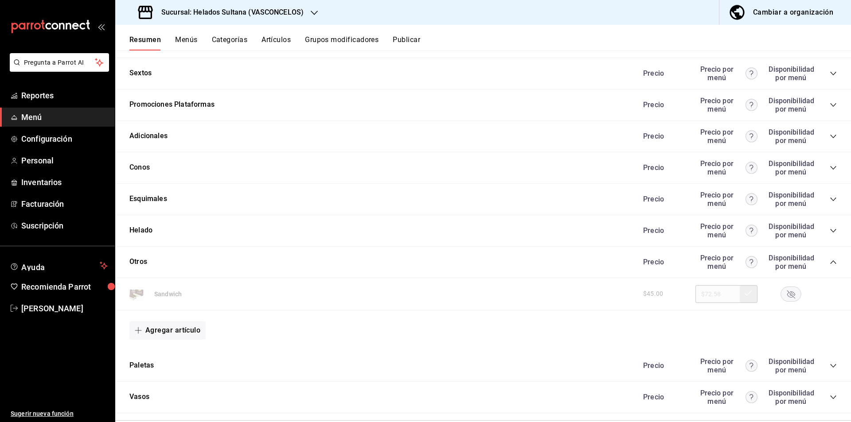
click at [830, 263] on icon "collapse-category-row" at bounding box center [833, 263] width 6 height 4
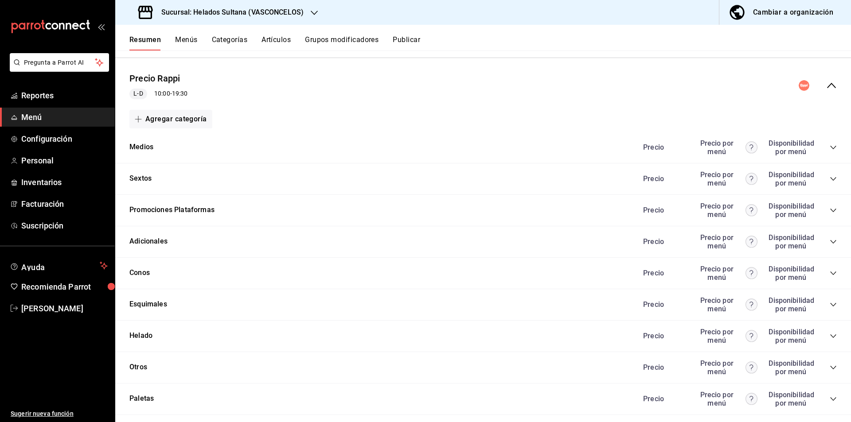
scroll to position [179, 0]
click at [825, 99] on div "Precio Rappi L-D 10:00 - 19:30" at bounding box center [483, 86] width 736 height 41
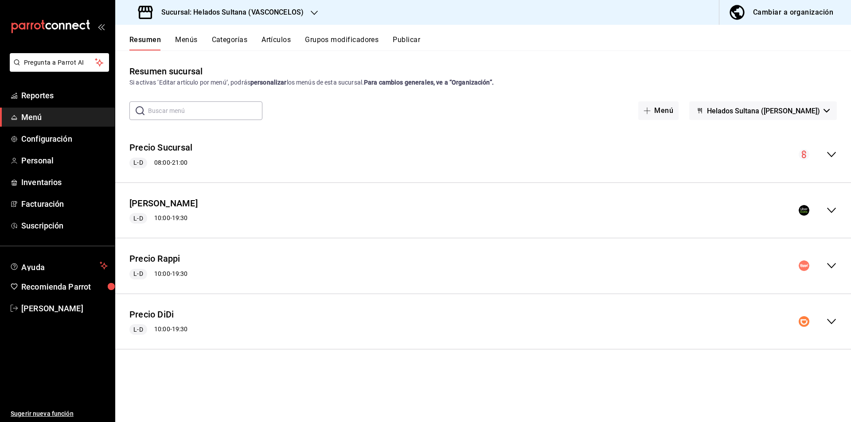
scroll to position [0, 0]
click at [827, 320] on icon "collapse-menu-row" at bounding box center [831, 321] width 11 height 11
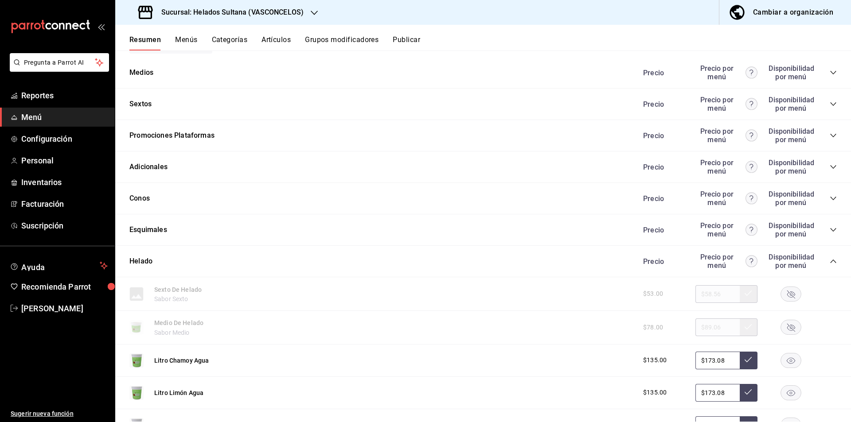
scroll to position [236, 0]
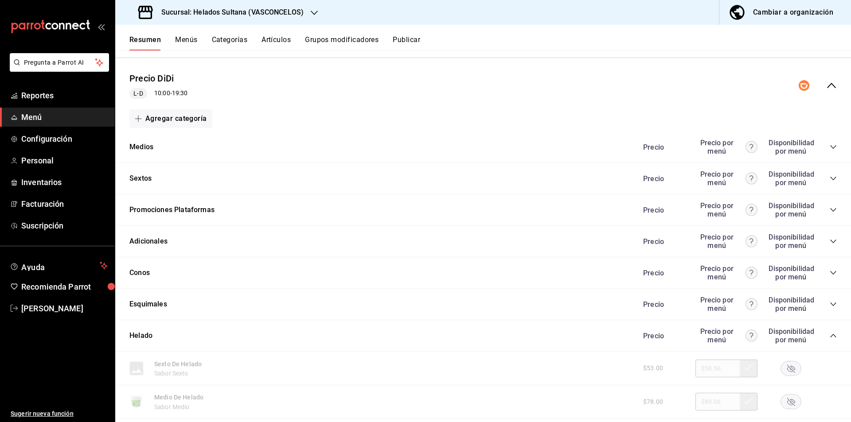
click at [825, 341] on div "Precio Precio por menú Disponibilidad por menú" at bounding box center [735, 336] width 203 height 17
click at [830, 333] on icon "collapse-category-row" at bounding box center [833, 335] width 7 height 7
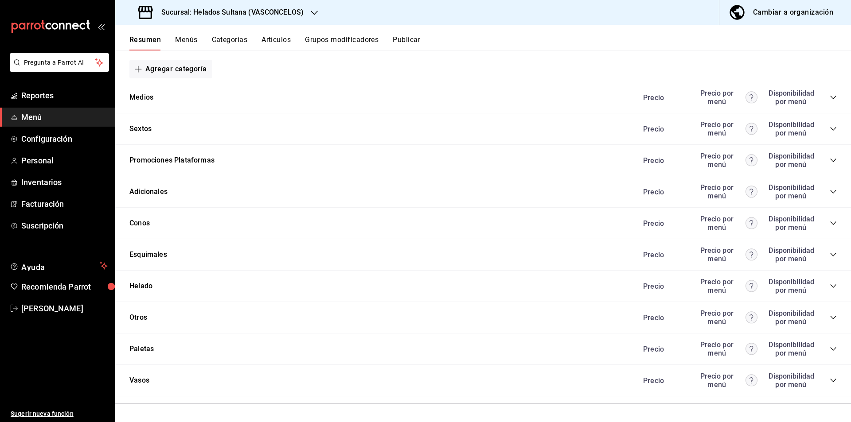
click at [828, 322] on div "Precio Precio por menú Disponibilidad por menú" at bounding box center [735, 317] width 203 height 17
click at [830, 318] on icon "collapse-category-row" at bounding box center [833, 317] width 7 height 7
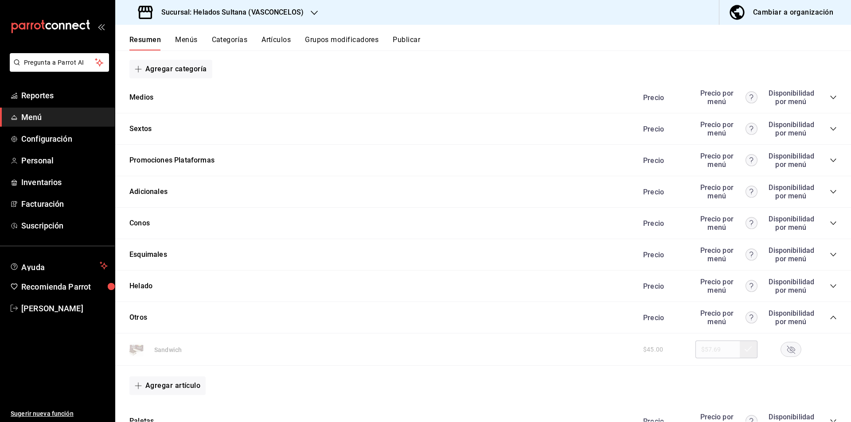
scroll to position [0, 0]
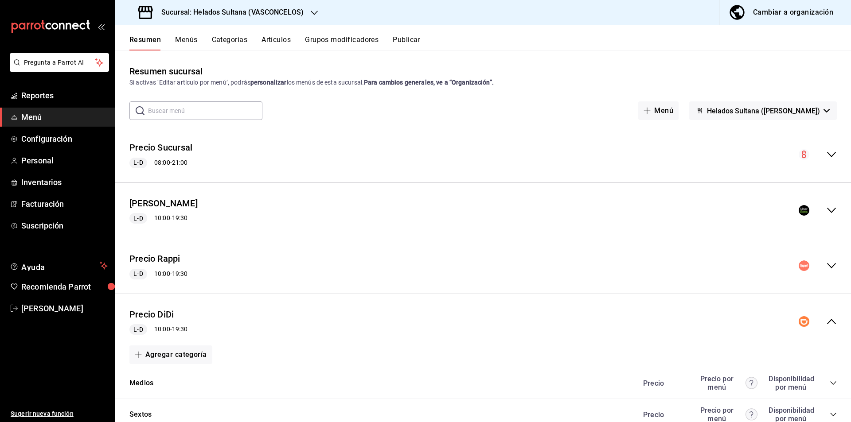
click at [422, 43] on div "Resumen Menús Categorías Artículos Grupos modificadores Publicar" at bounding box center [490, 42] width 722 height 15
click at [413, 40] on button "Publicar" at bounding box center [406, 42] width 27 height 15
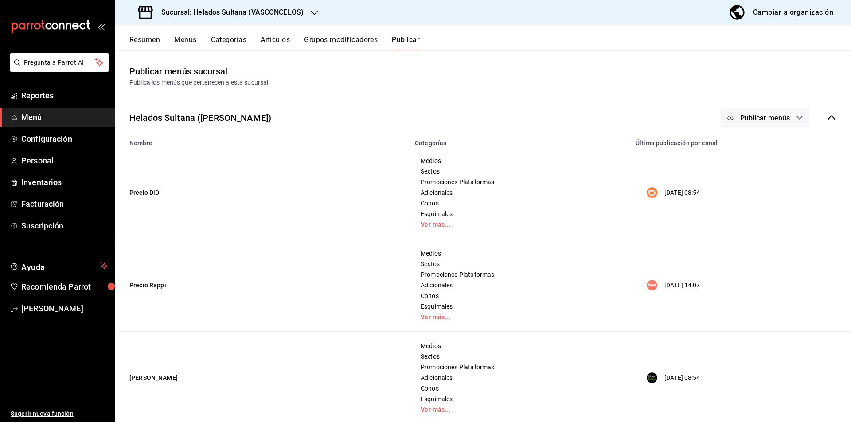
click at [771, 118] on span "Publicar menús" at bounding box center [765, 118] width 50 height 8
click at [746, 146] on div at bounding box center [737, 147] width 25 height 14
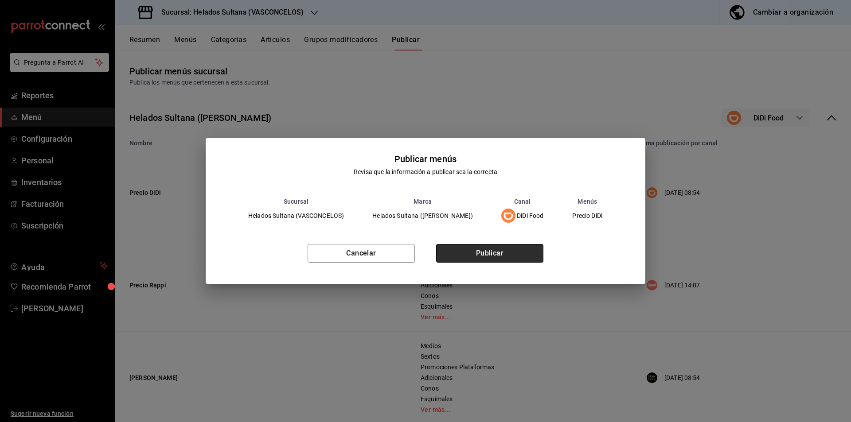
click at [485, 256] on button "Publicar" at bounding box center [489, 253] width 107 height 19
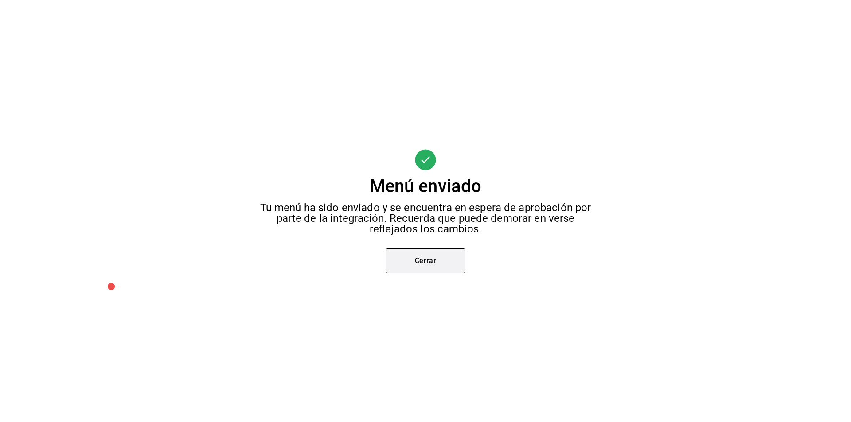
click at [403, 265] on button "Cerrar" at bounding box center [426, 261] width 80 height 25
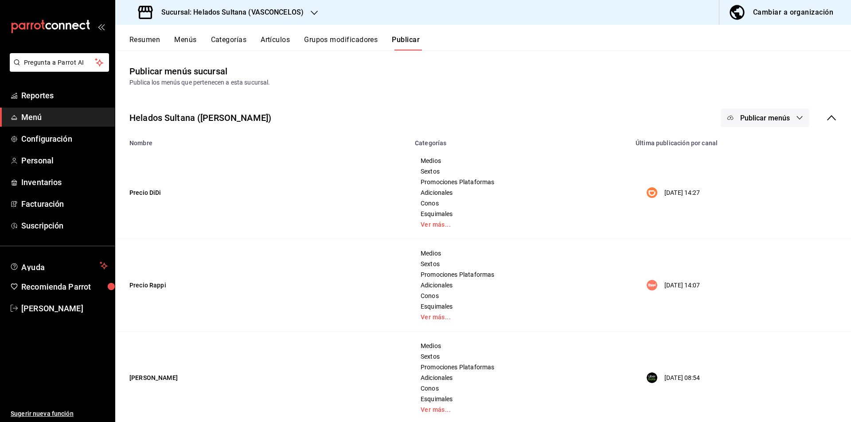
click at [737, 122] on button "Publicar menús" at bounding box center [765, 118] width 89 height 19
click at [723, 172] on li "Rappi" at bounding box center [759, 171] width 82 height 25
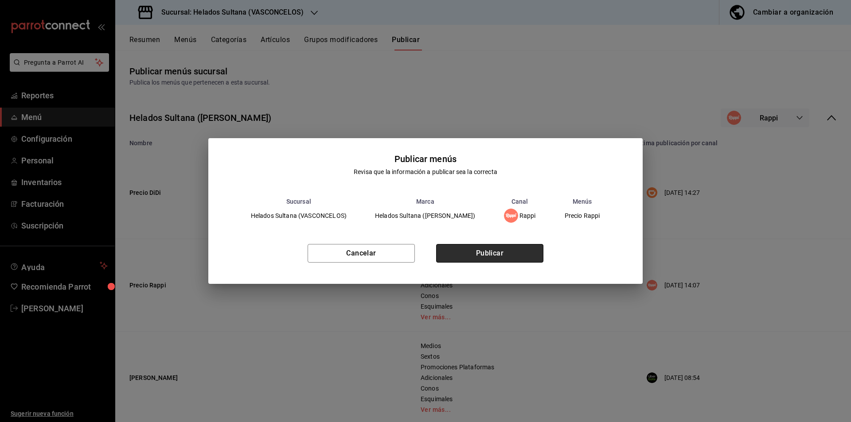
click at [466, 245] on button "Publicar" at bounding box center [489, 253] width 107 height 19
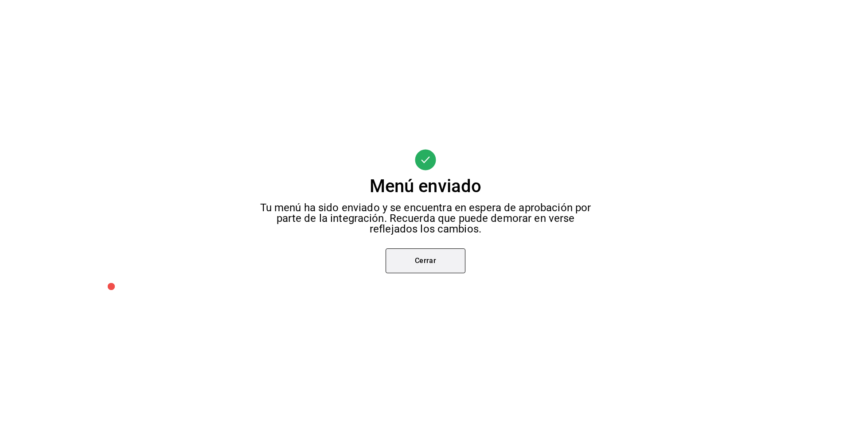
click at [422, 254] on button "Cerrar" at bounding box center [426, 261] width 80 height 25
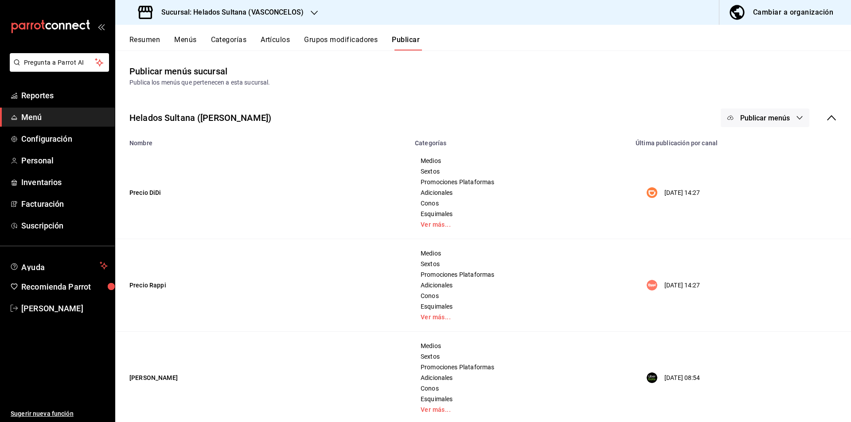
click at [772, 119] on span "Publicar menús" at bounding box center [765, 118] width 50 height 8
click at [744, 191] on div at bounding box center [737, 196] width 25 height 14
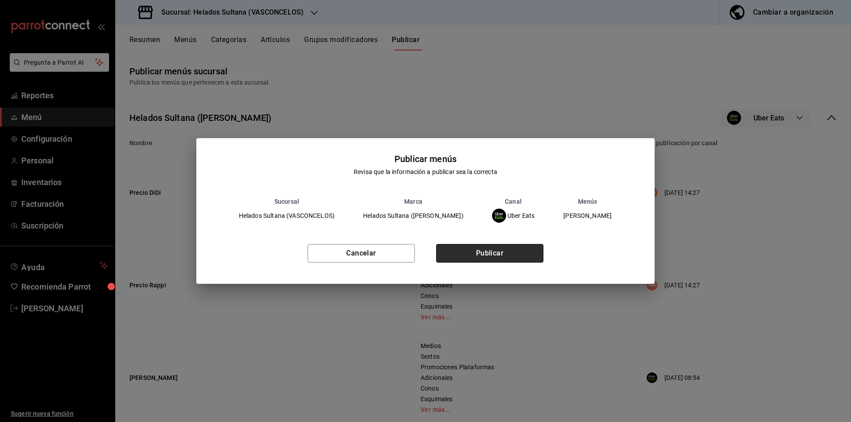
click at [493, 253] on button "Publicar" at bounding box center [489, 253] width 107 height 19
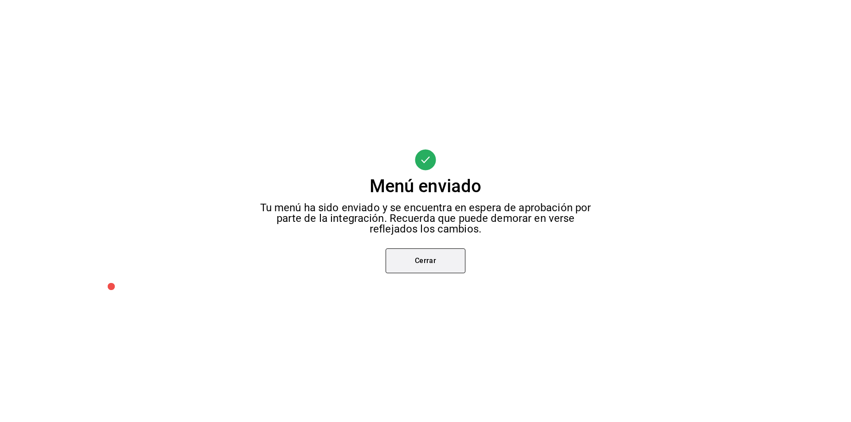
click at [386, 250] on button "Cerrar" at bounding box center [426, 261] width 80 height 25
click at [386, 250] on div "Menú enviado Tu menú ha sido enviado y se encuentra en espera de aprobación por…" at bounding box center [425, 211] width 851 height 422
